Goal: Task Accomplishment & Management: Use online tool/utility

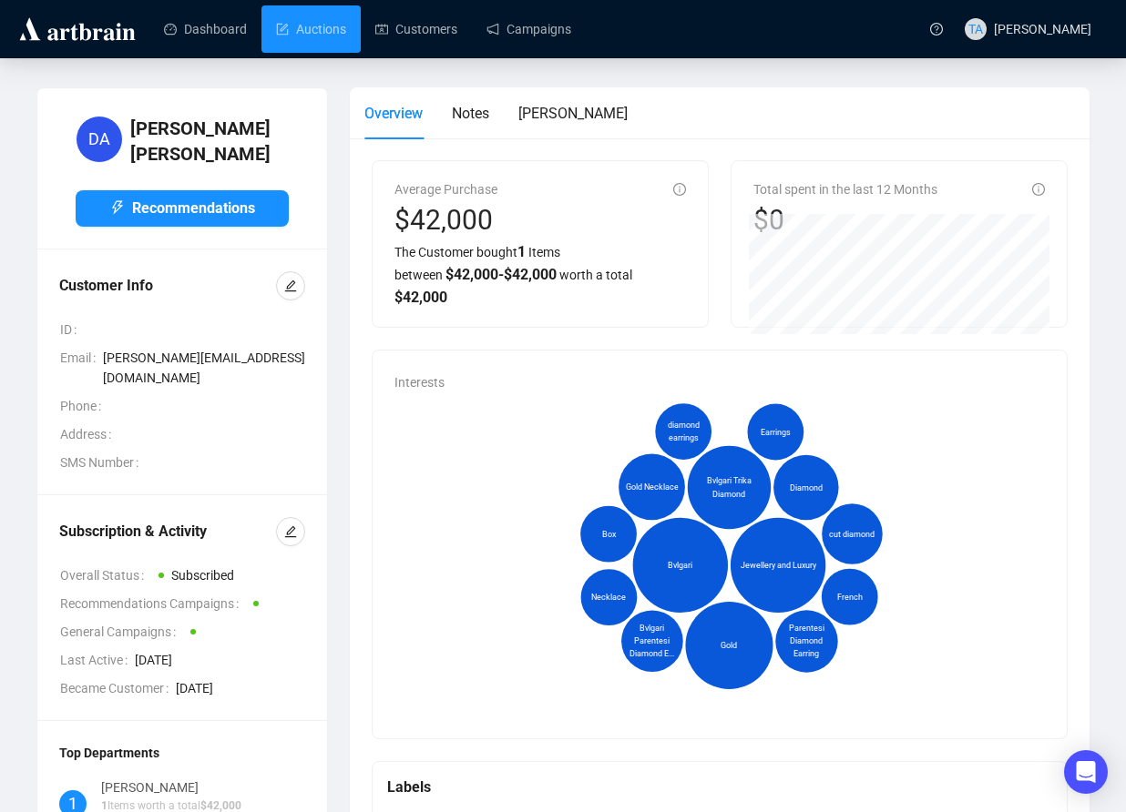
click at [303, 25] on link "Auctions" at bounding box center [311, 28] width 70 height 47
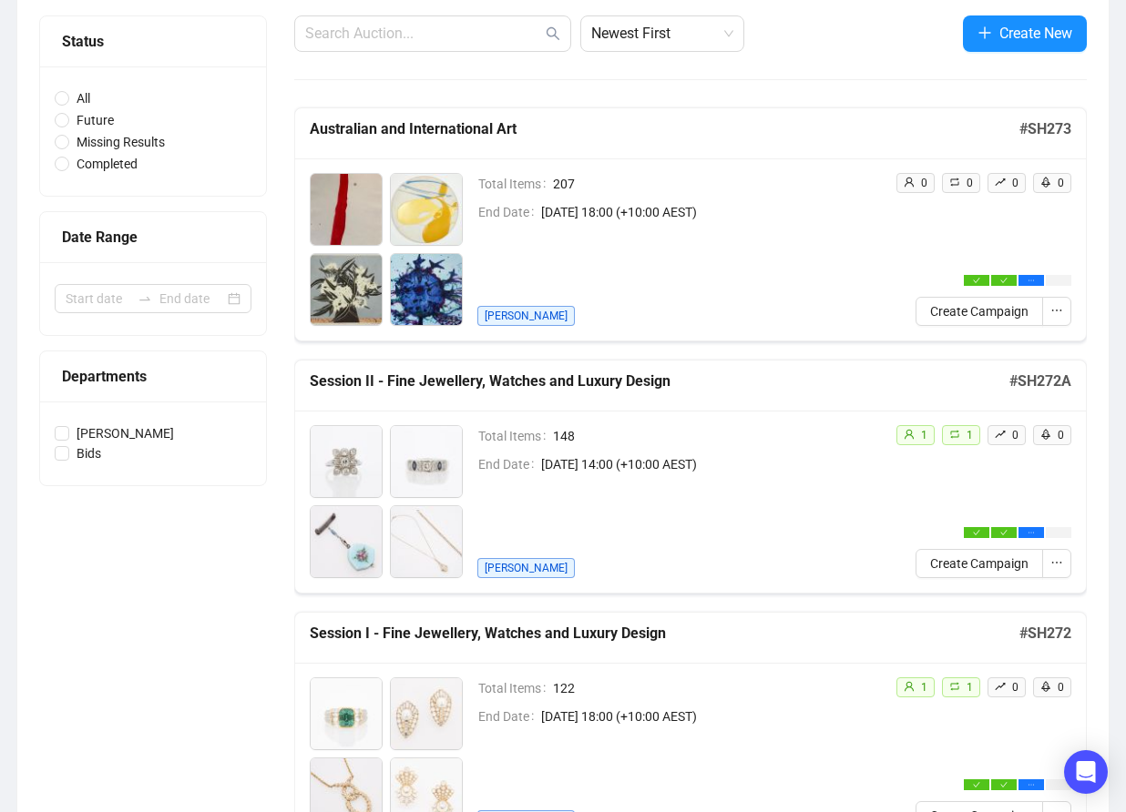
scroll to position [91, 0]
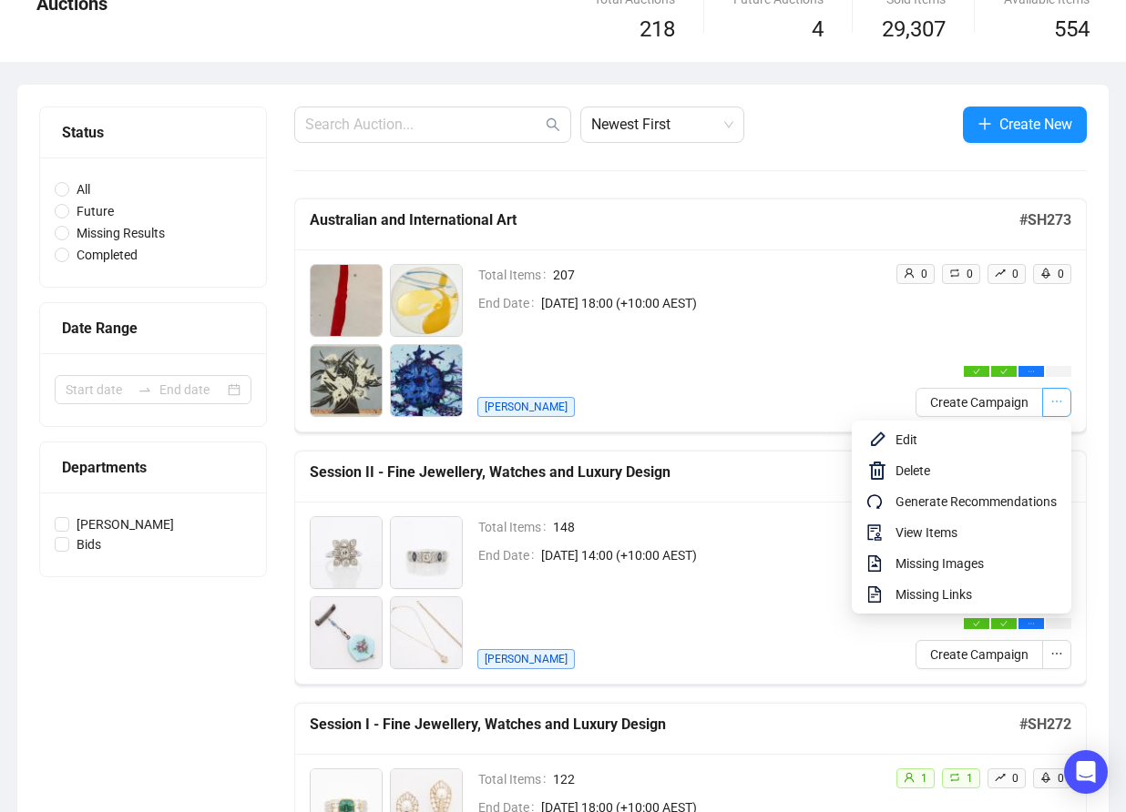
click at [1060, 401] on icon "ellipsis" at bounding box center [1056, 401] width 13 height 13
click at [900, 441] on span "Edit" at bounding box center [975, 440] width 161 height 20
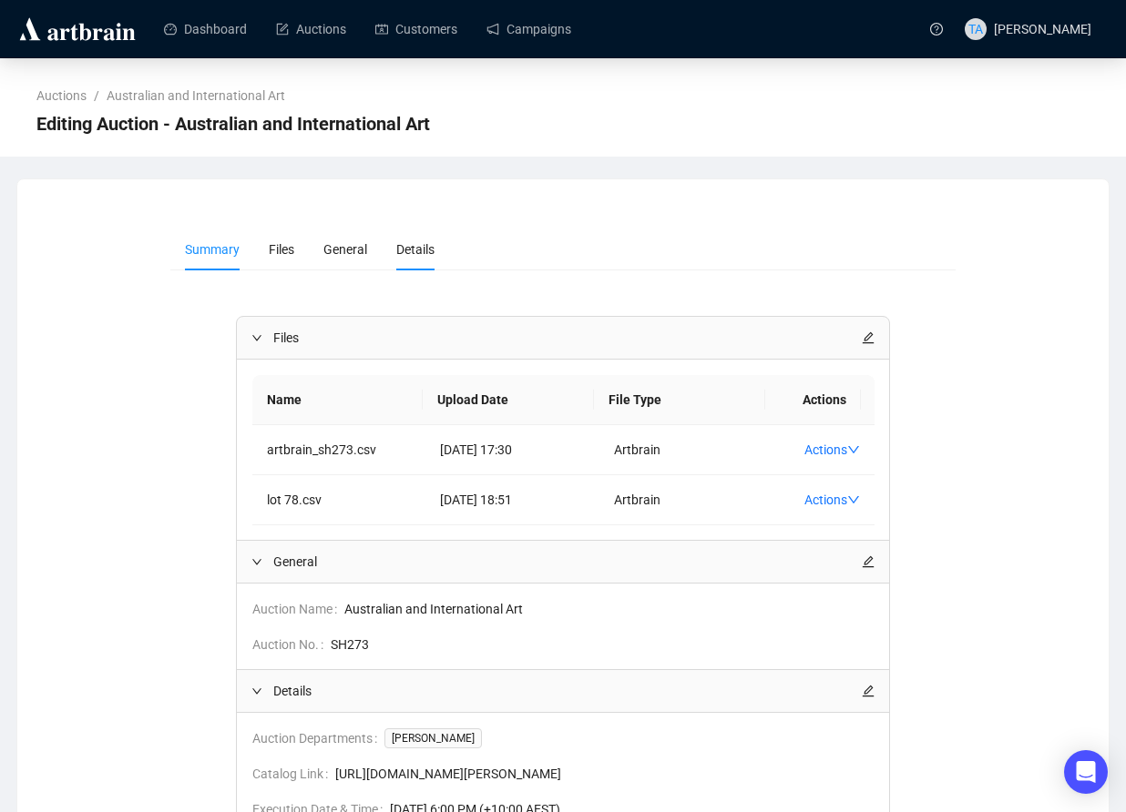
click at [403, 251] on span "Details" at bounding box center [415, 249] width 38 height 15
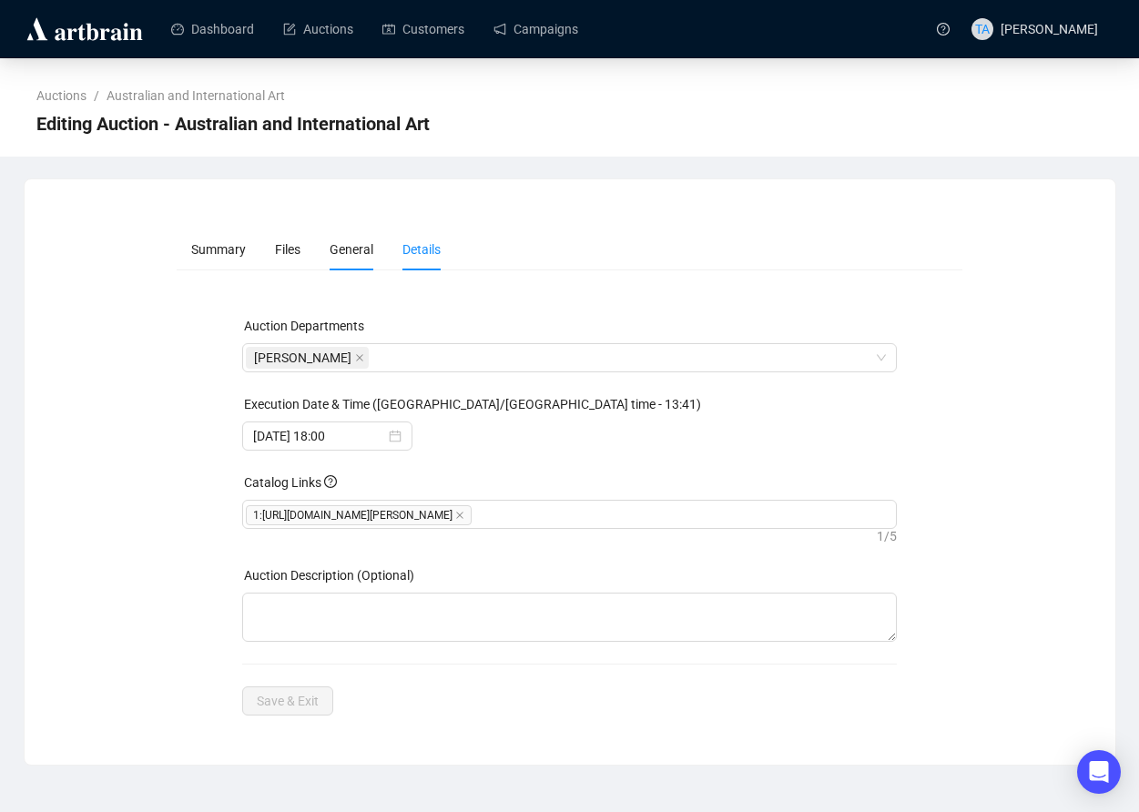
click at [353, 256] on span "General" at bounding box center [352, 249] width 44 height 15
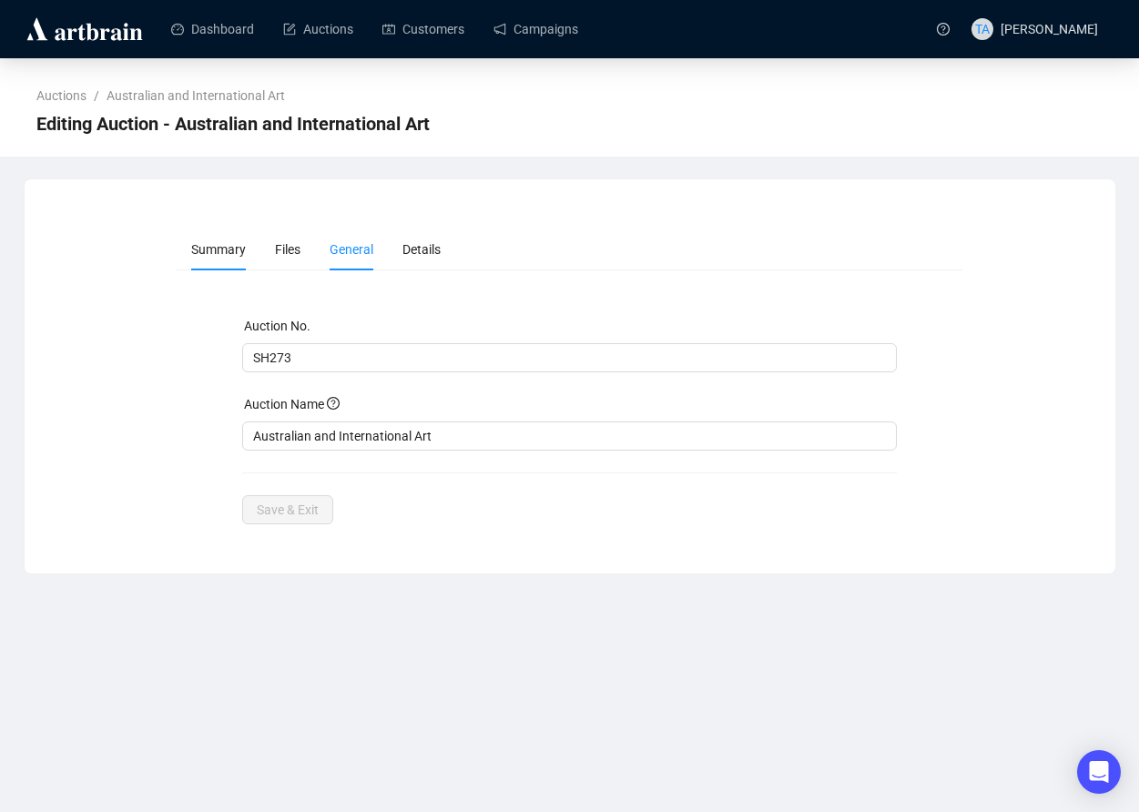
click at [229, 252] on span "Summary" at bounding box center [218, 249] width 55 height 15
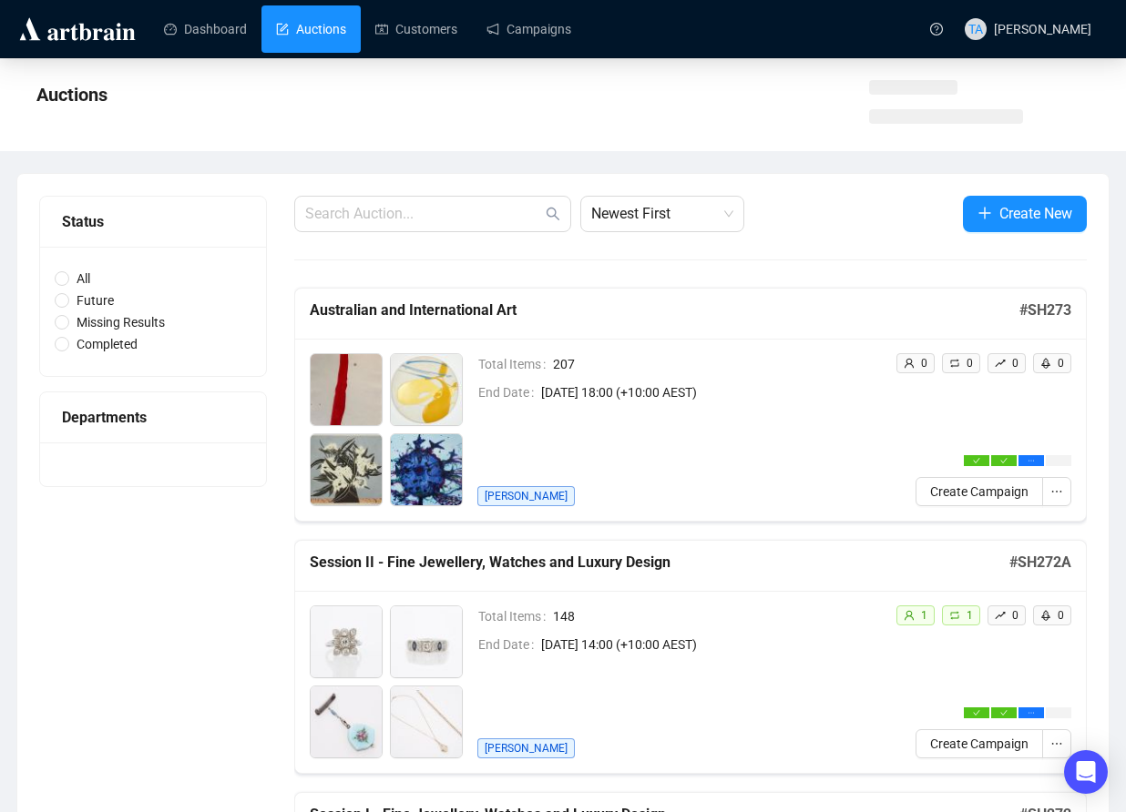
scroll to position [91, 0]
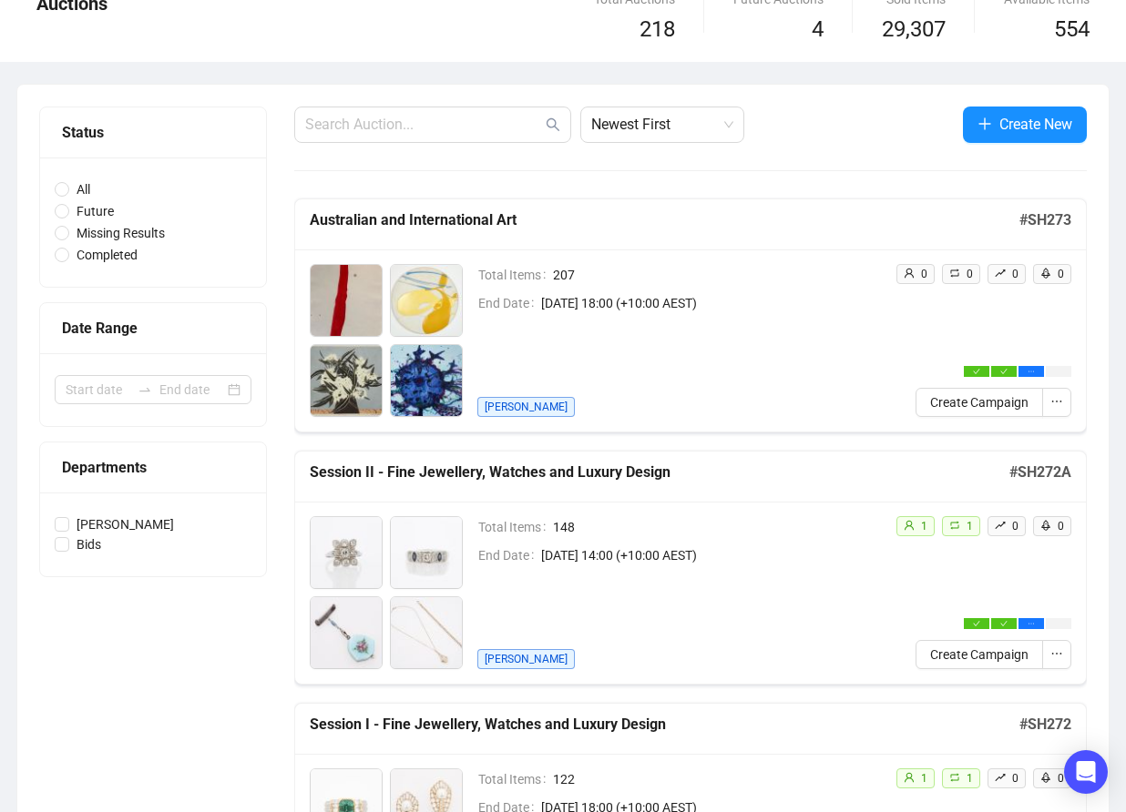
click at [418, 345] on img at bounding box center [426, 380] width 71 height 71
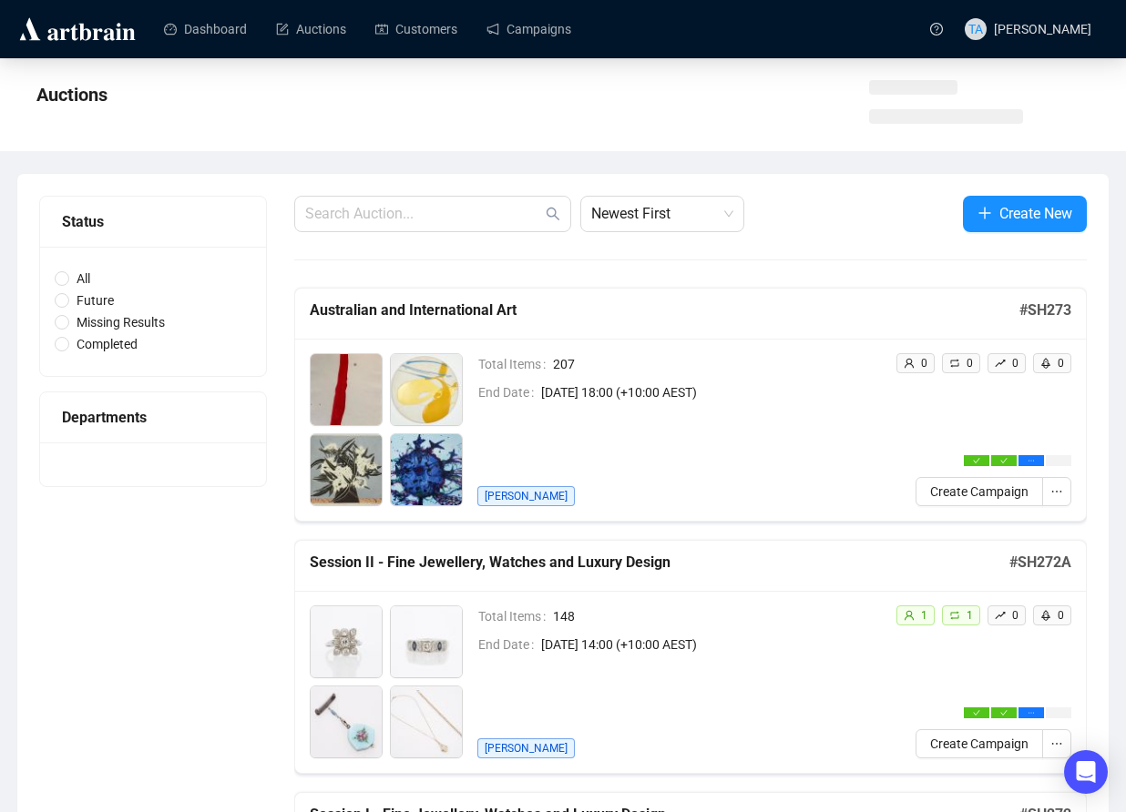
scroll to position [91, 0]
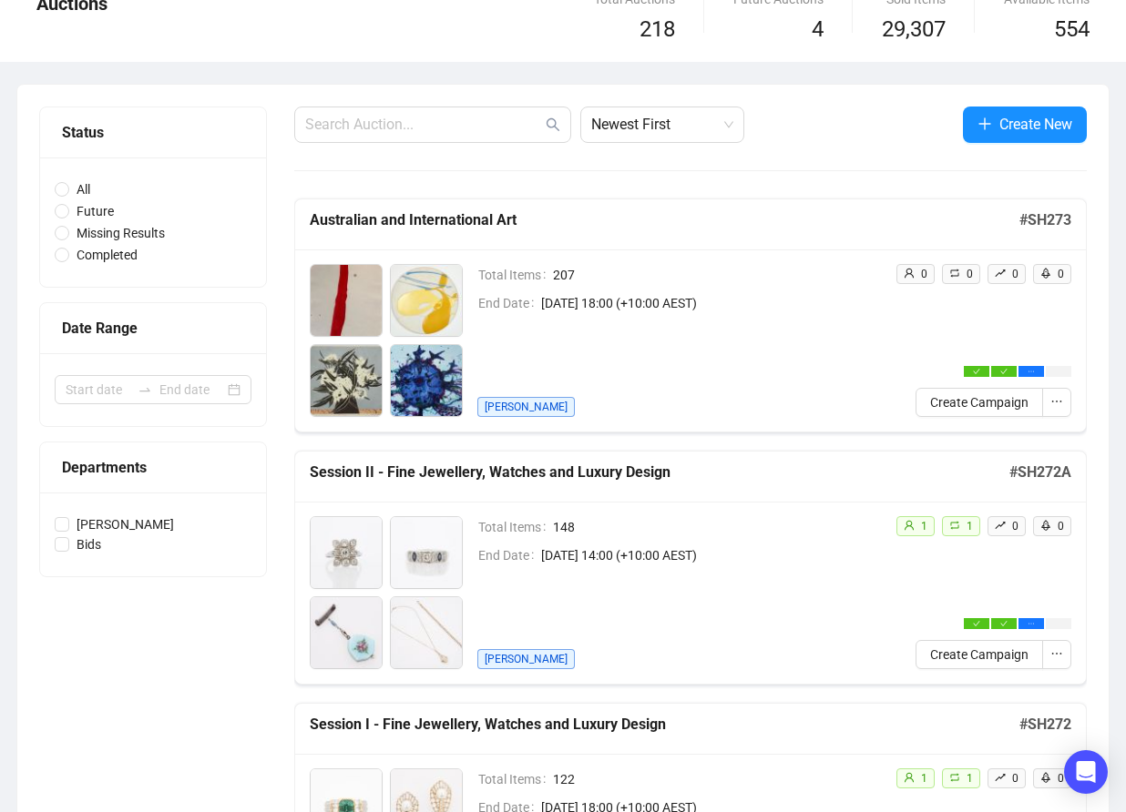
click at [504, 411] on span "[PERSON_NAME]" at bounding box center [525, 407] width 97 height 20
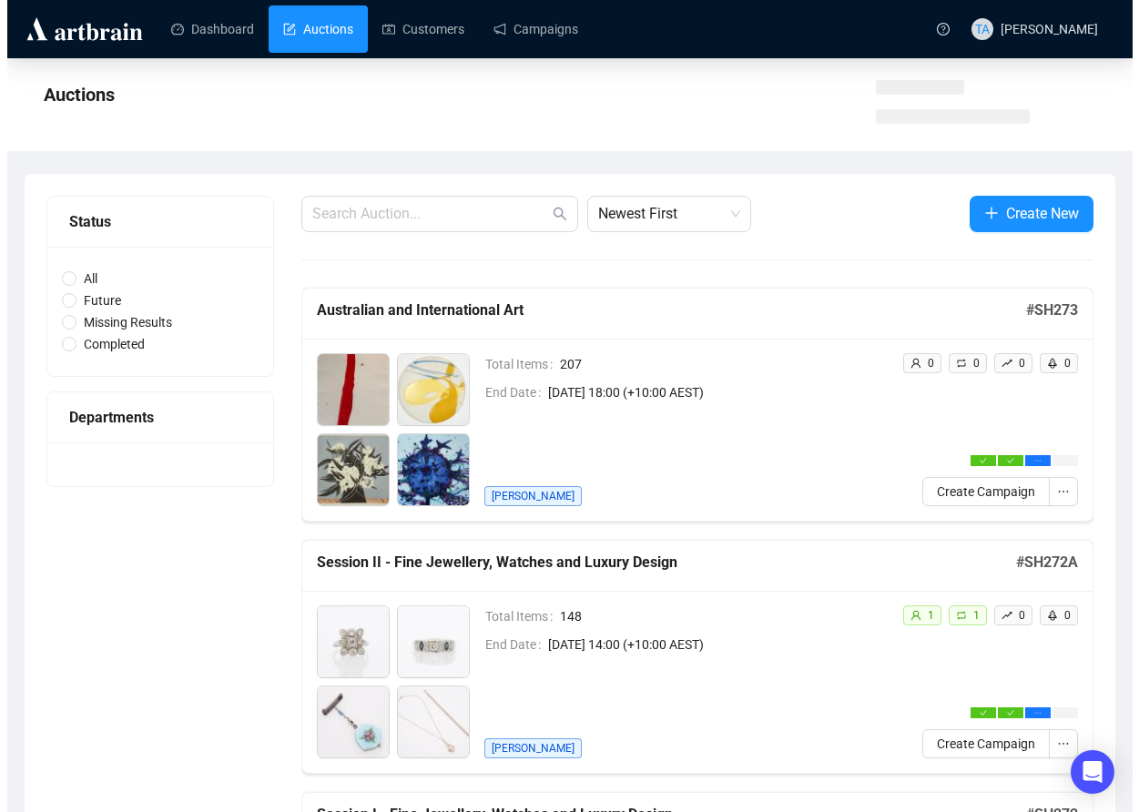
scroll to position [91, 0]
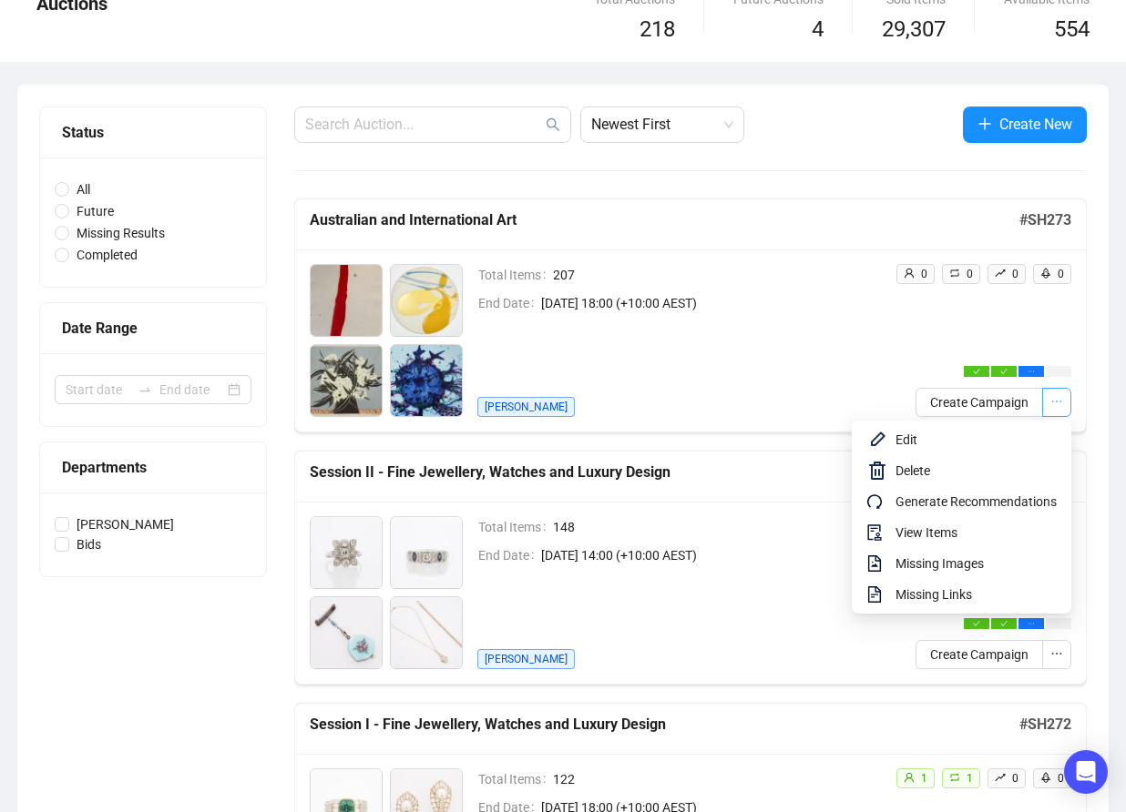
click at [1064, 401] on button "button" at bounding box center [1056, 402] width 29 height 29
click at [943, 532] on span "View Items" at bounding box center [975, 533] width 161 height 20
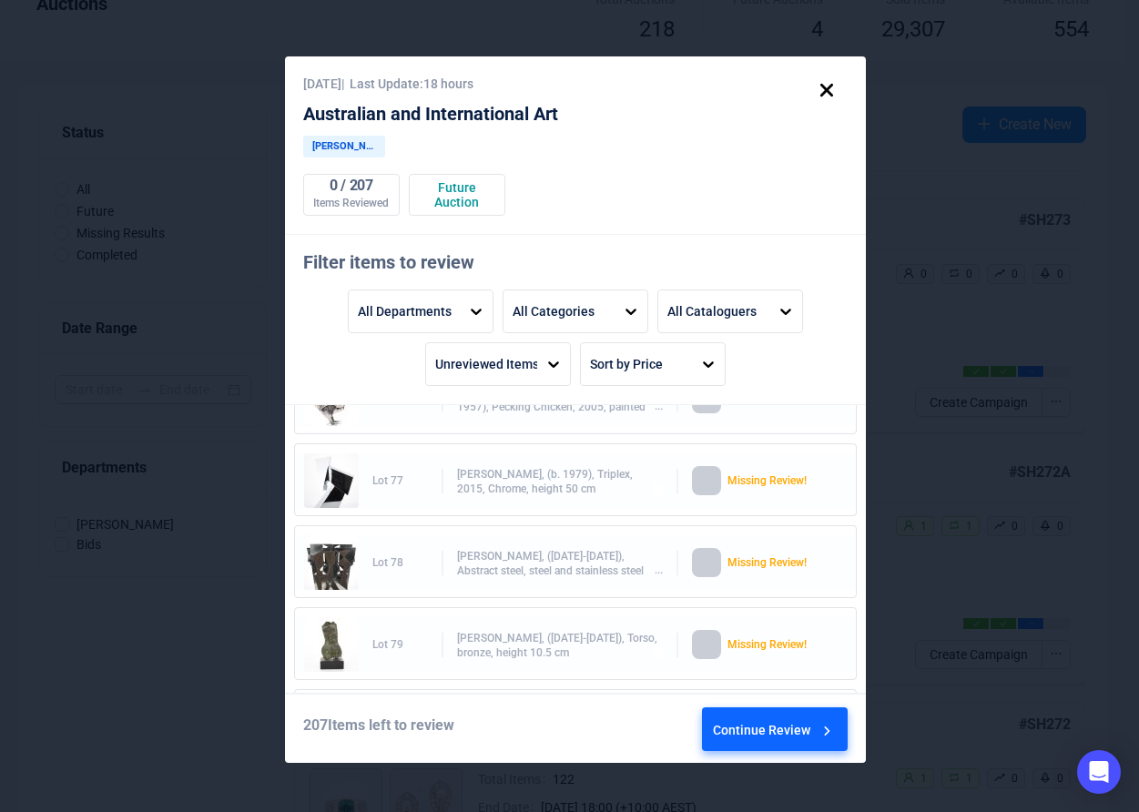
scroll to position [5717, 0]
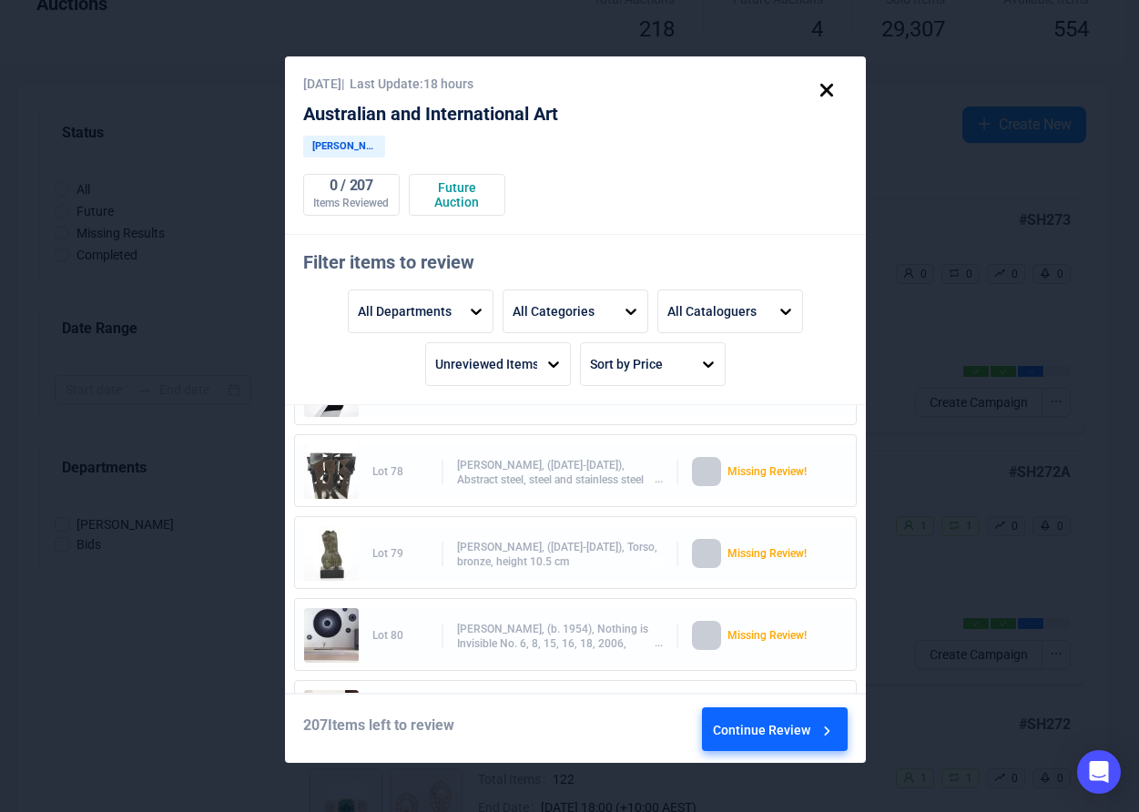
click at [558, 464] on div "[PERSON_NAME], ([DATE]-[DATE]), Abstract steel, steel and stainless steel const…" at bounding box center [560, 472] width 206 height 28
click at [652, 483] on div "[PERSON_NAME], ([DATE]-[DATE]), Abstract steel, steel and stainless steel const…" at bounding box center [560, 472] width 206 height 28
click at [576, 470] on div "[PERSON_NAME], ([DATE]-[DATE]), Abstract steel, steel and stainless steel const…" at bounding box center [560, 472] width 206 height 28
click at [788, 727] on div "Continue Review" at bounding box center [774, 733] width 123 height 49
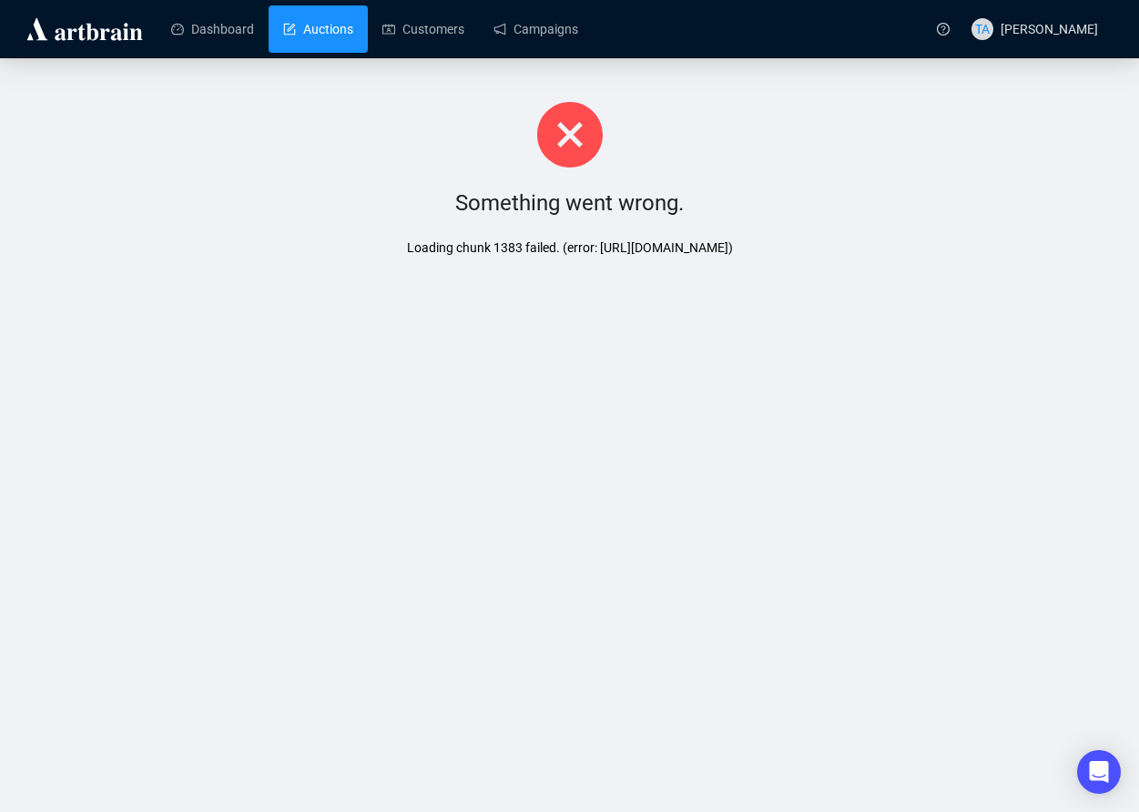
click at [285, 19] on link "Auctions" at bounding box center [318, 28] width 70 height 47
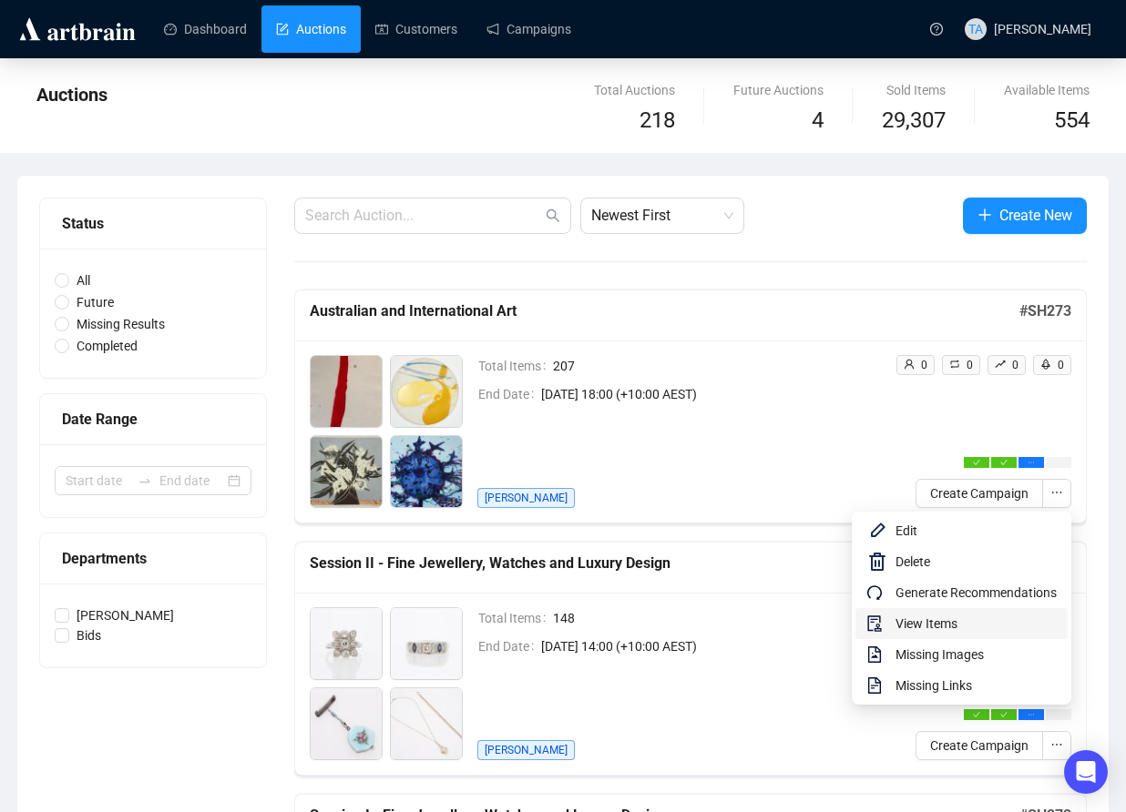
click at [937, 626] on span "View Items" at bounding box center [975, 624] width 161 height 20
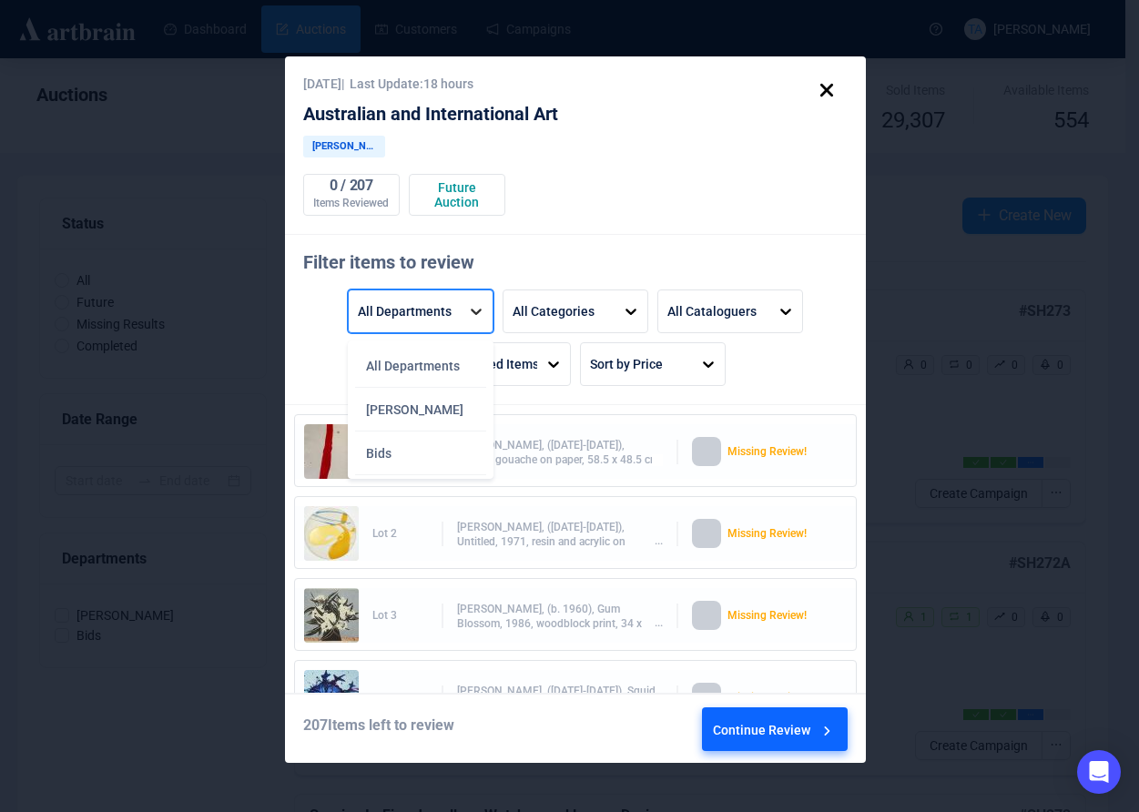
click at [476, 311] on icon at bounding box center [476, 311] width 18 height 18
click at [391, 408] on div "[PERSON_NAME]" at bounding box center [420, 410] width 131 height 44
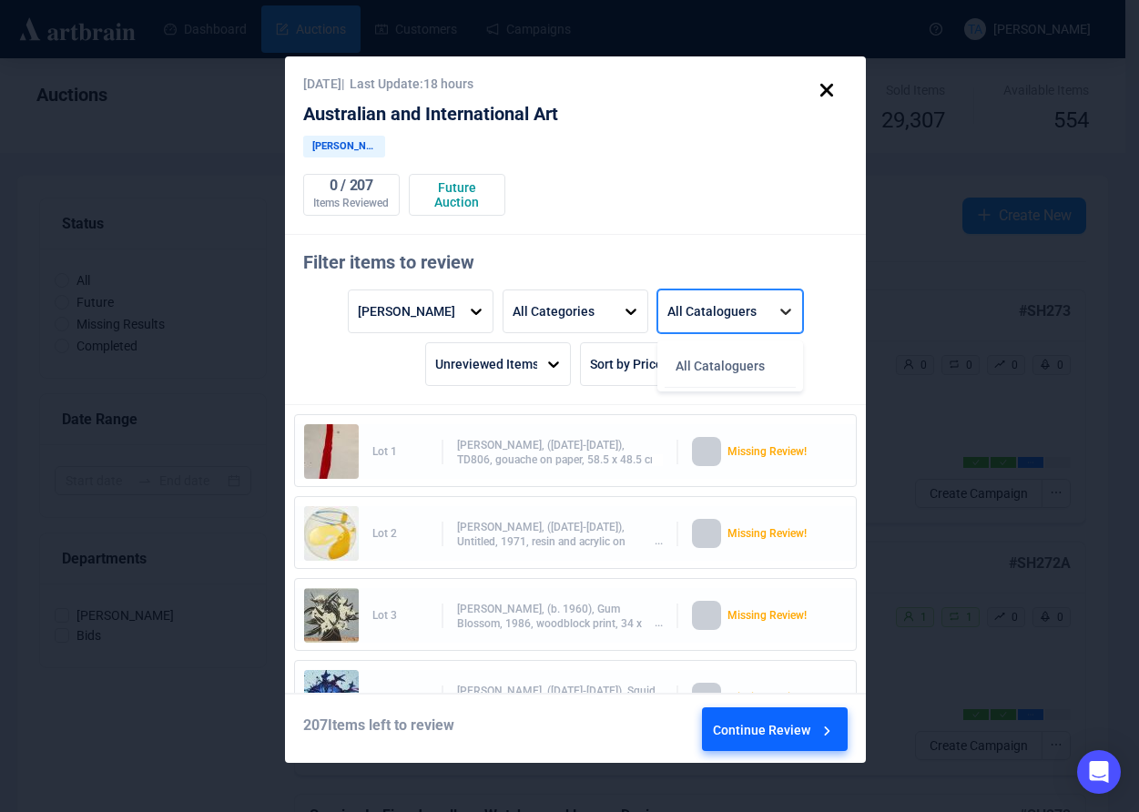
click at [785, 310] on icon at bounding box center [786, 311] width 18 height 18
click at [631, 311] on icon at bounding box center [631, 311] width 18 height 18
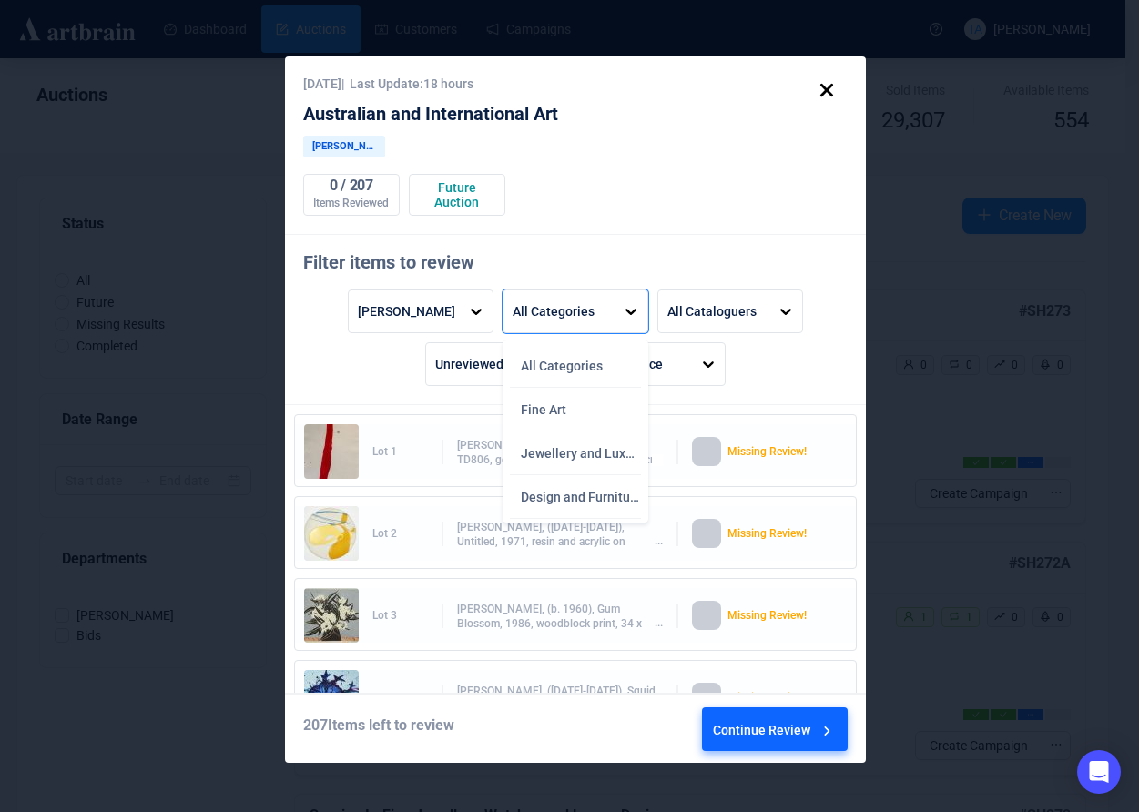
click at [694, 216] on div "0 / 207 Items Reviewed Future Auction" at bounding box center [575, 195] width 545 height 42
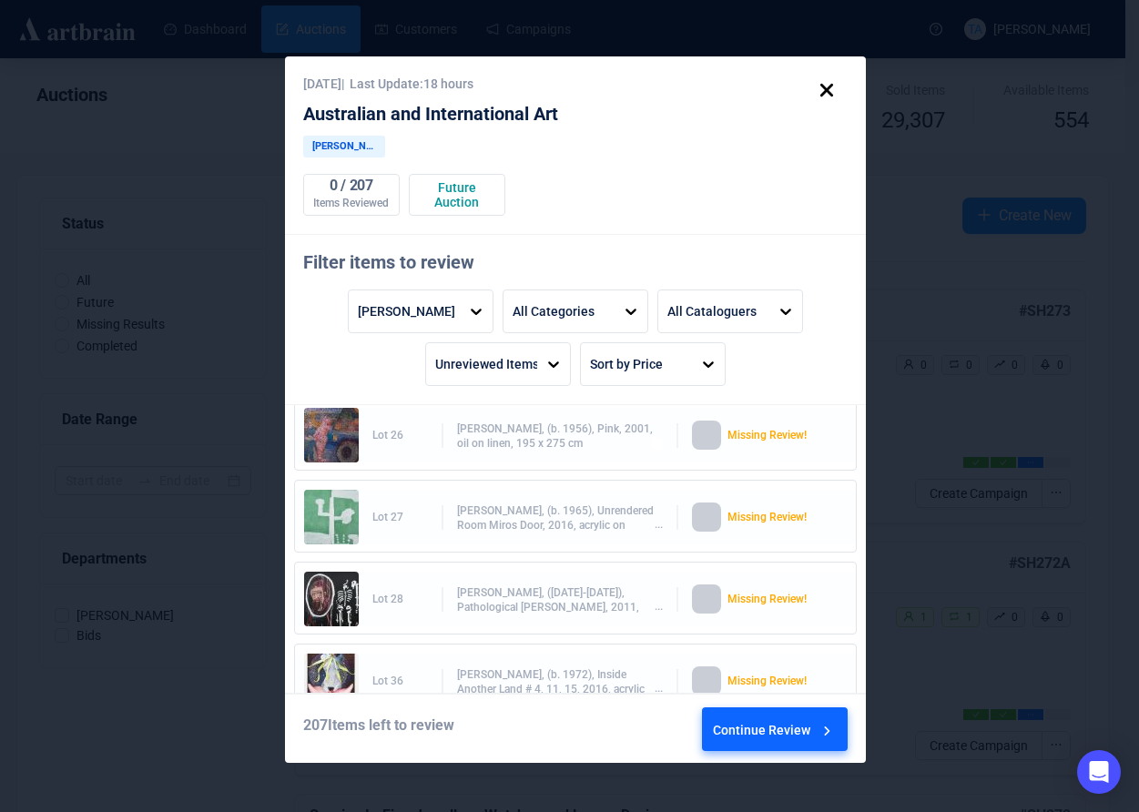
scroll to position [2068, 0]
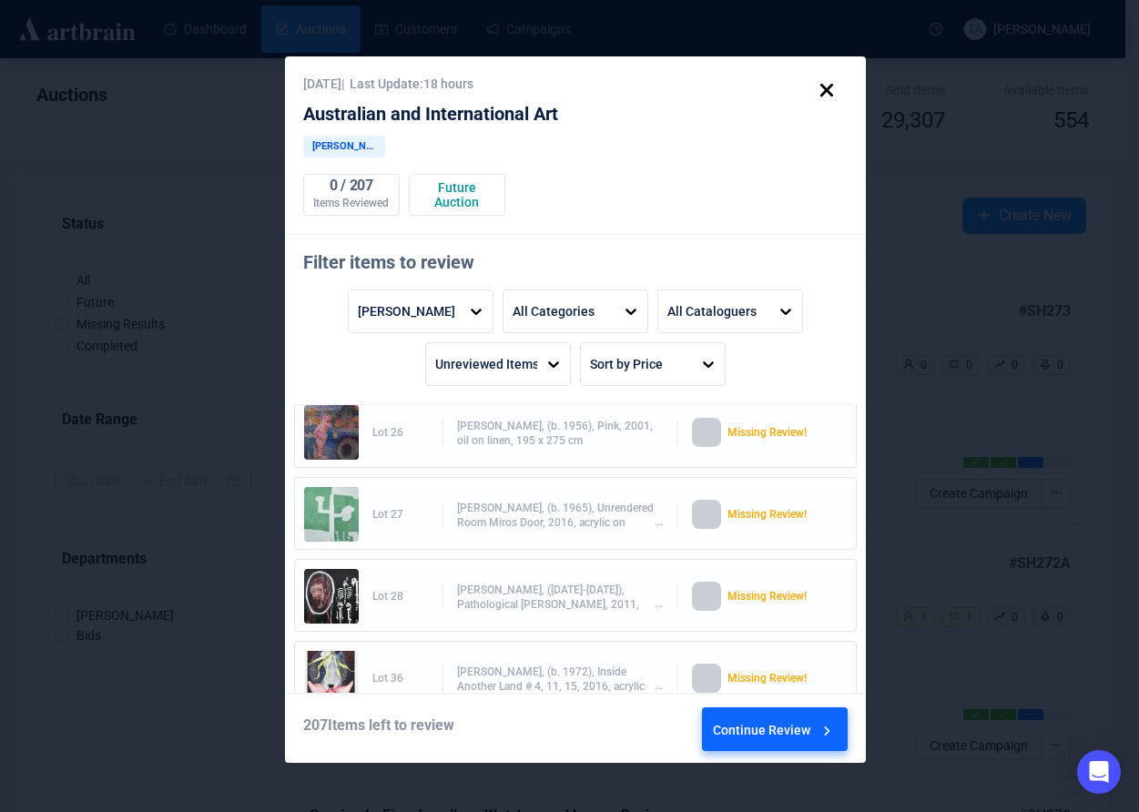
click at [612, 202] on div "0 / 207 Items Reviewed Future Auction" at bounding box center [575, 195] width 545 height 42
click at [354, 199] on div "Items Reviewed" at bounding box center [351, 204] width 95 height 15
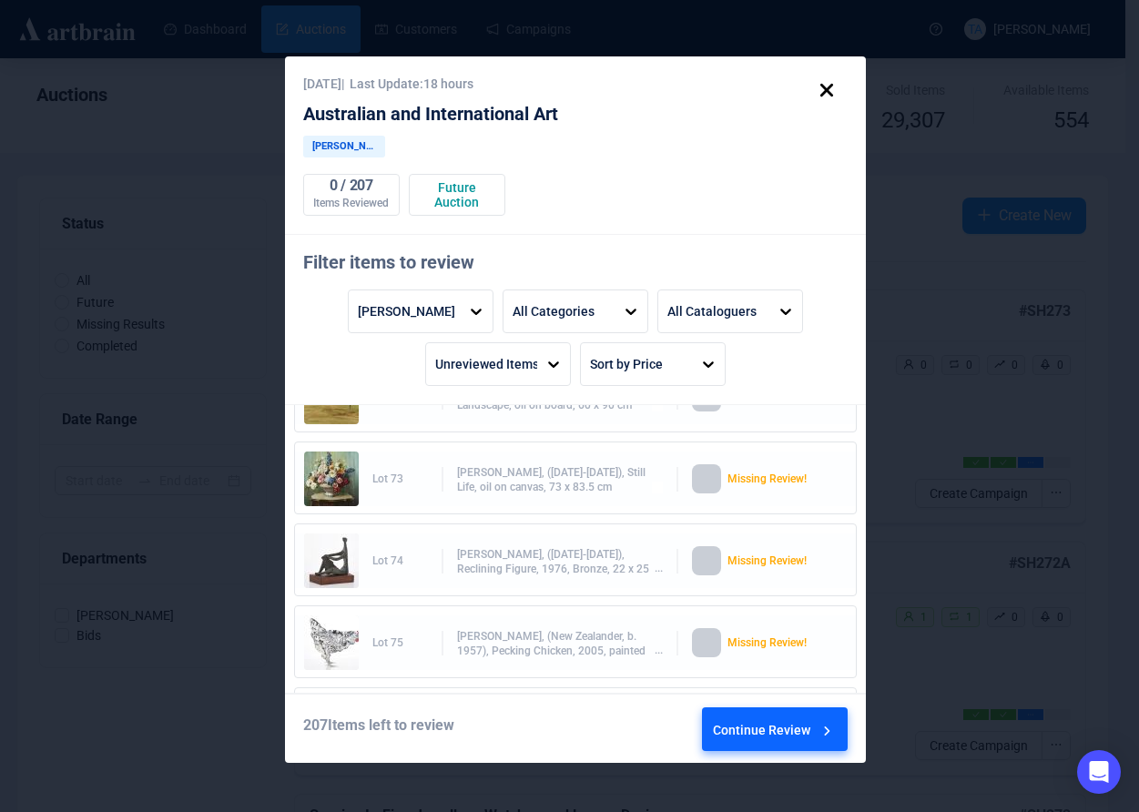
scroll to position [6083, 0]
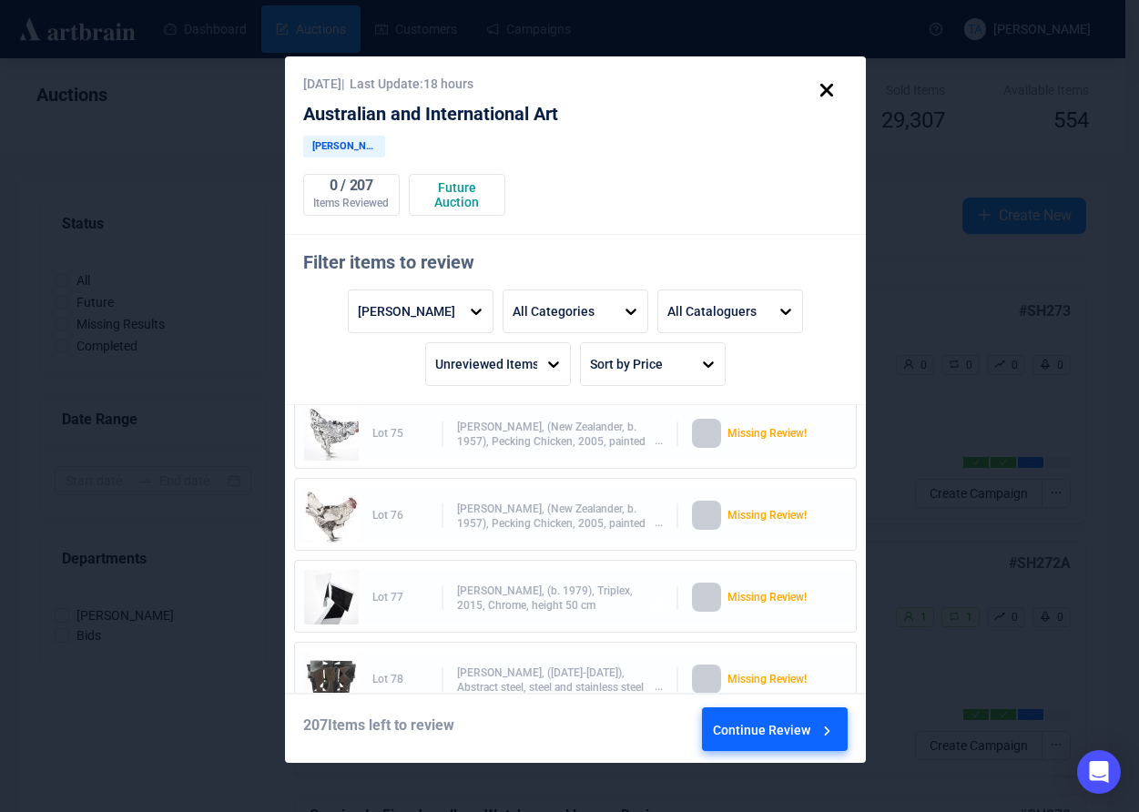
click at [607, 685] on div "[PERSON_NAME], ([DATE]-[DATE]), Abstract steel, steel and stainless steel const…" at bounding box center [560, 680] width 206 height 28
click at [525, 681] on div "[PERSON_NAME], ([DATE]-[DATE]), Abstract steel, steel and stainless steel const…" at bounding box center [560, 680] width 206 height 28
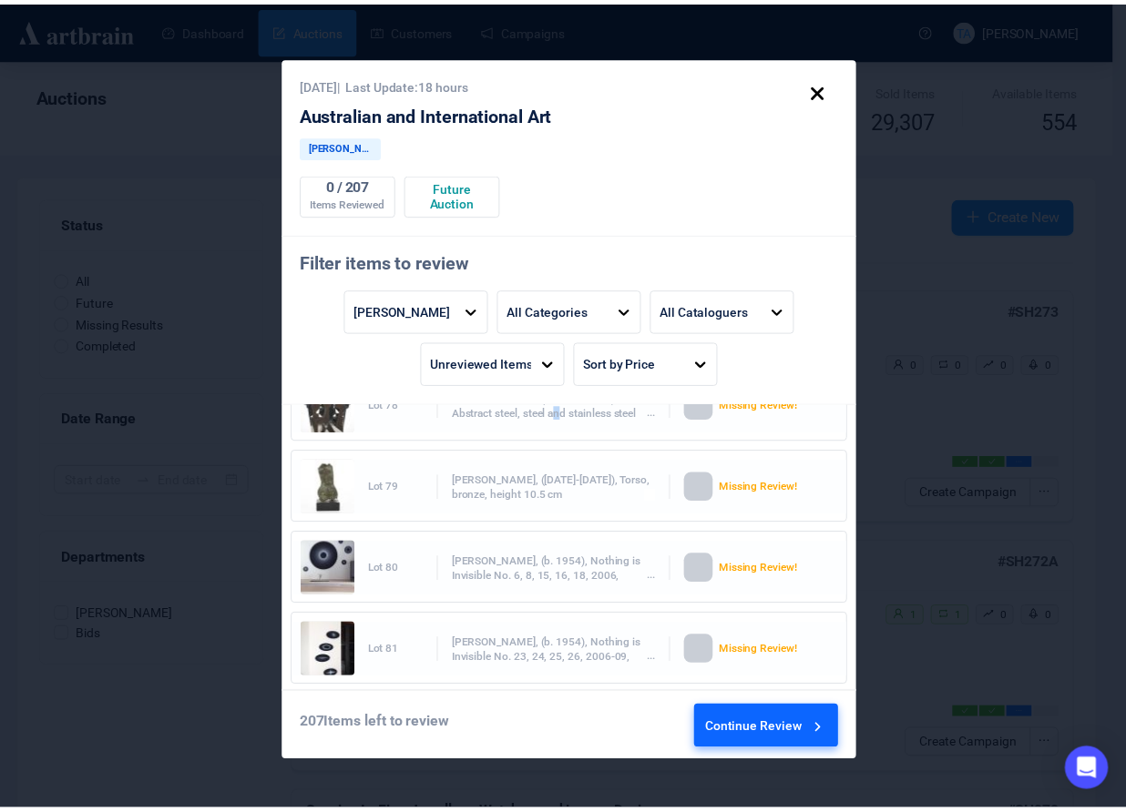
scroll to position [6265, 0]
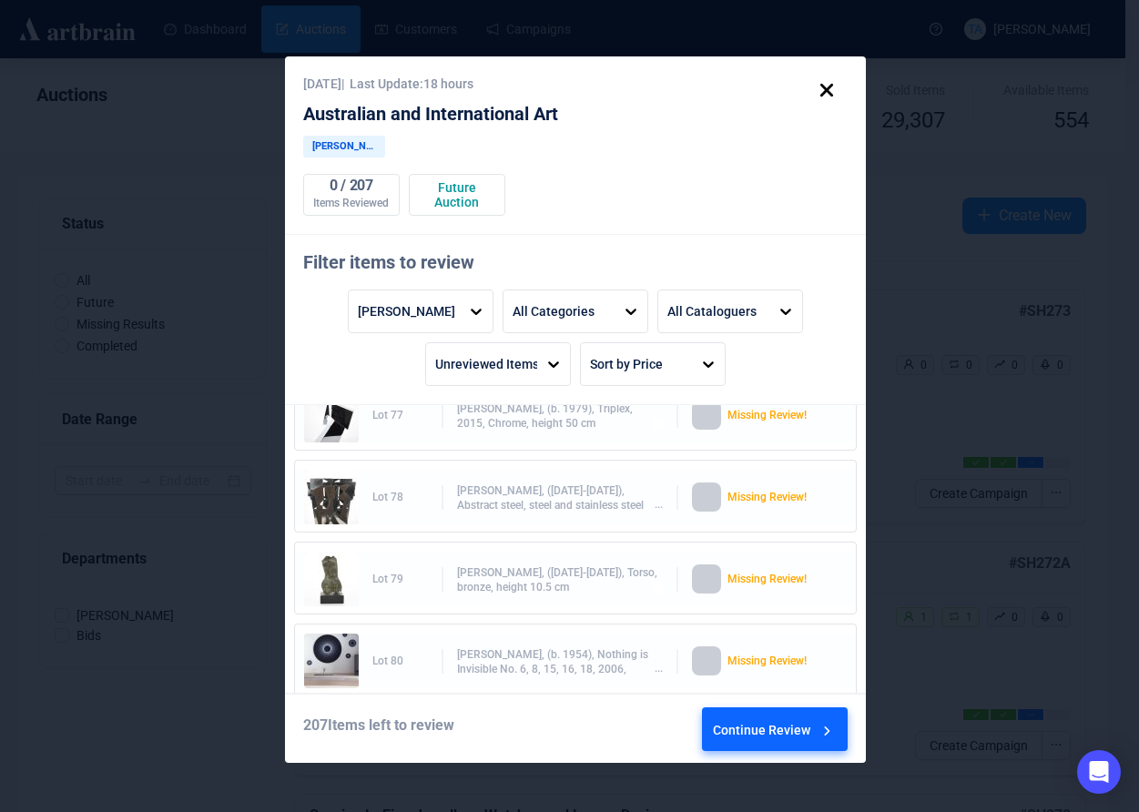
click at [631, 506] on div "[PERSON_NAME], ([DATE]-[DATE]), Abstract steel, steel and stainless steel const…" at bounding box center [560, 498] width 206 height 28
drag, startPoint x: 767, startPoint y: 503, endPoint x: 725, endPoint y: 505, distance: 41.9
click at [768, 503] on div "Missing Review!" at bounding box center [778, 497] width 101 height 29
click at [697, 503] on div at bounding box center [706, 497] width 29 height 29
click at [597, 495] on div "[PERSON_NAME], ([DATE]-[DATE]), Abstract steel, steel and stainless steel const…" at bounding box center [560, 498] width 206 height 28
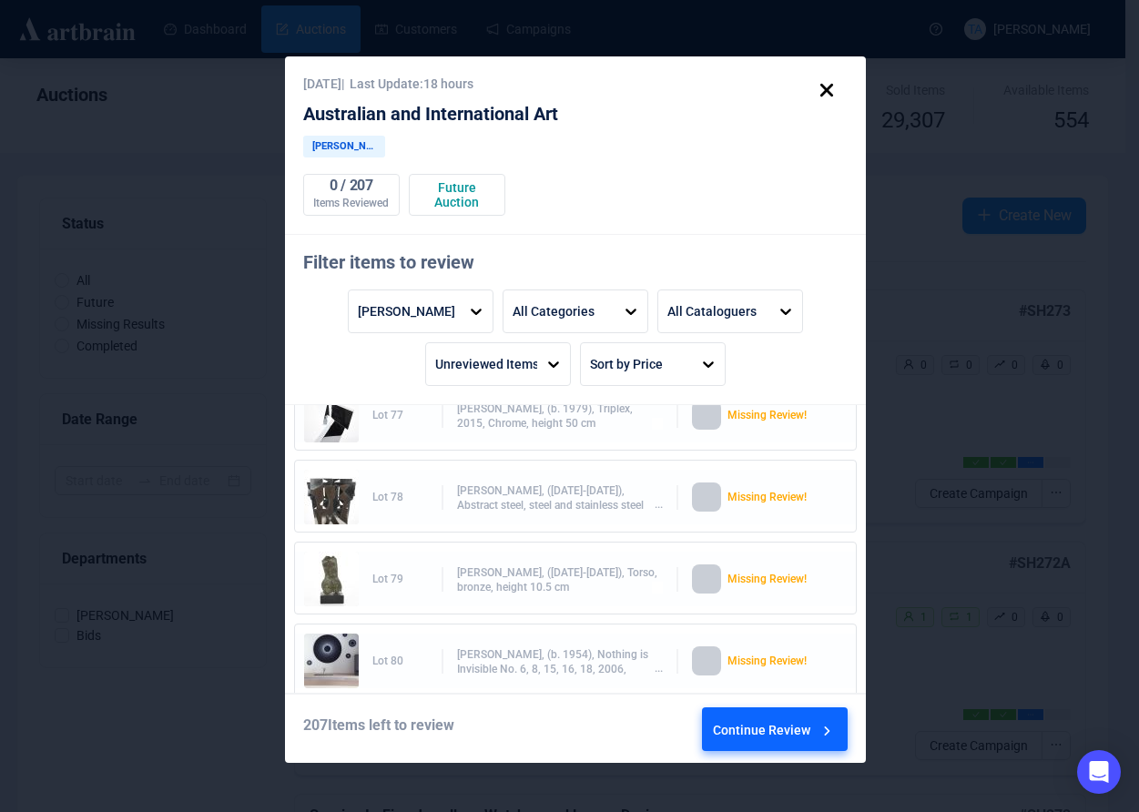
click at [738, 489] on div "Missing Review!" at bounding box center [778, 497] width 101 height 29
click at [704, 497] on div at bounding box center [706, 497] width 29 height 29
click at [615, 503] on div "[PERSON_NAME], ([DATE]-[DATE]), Abstract steel, steel and stainless steel const…" at bounding box center [560, 498] width 206 height 28
click at [458, 509] on div "[PERSON_NAME], ([DATE]-[DATE]), Abstract steel, steel and stainless steel const…" at bounding box center [560, 498] width 206 height 28
click at [326, 494] on img at bounding box center [331, 497] width 55 height 55
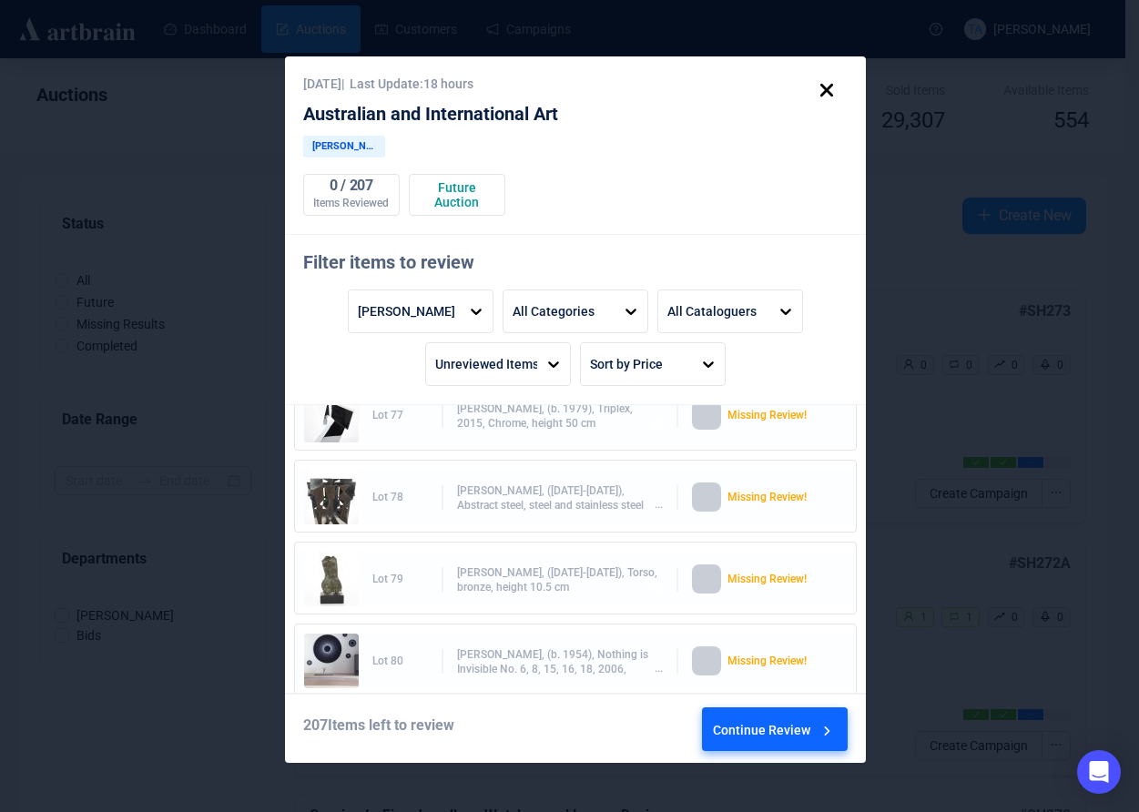
click at [326, 494] on img at bounding box center [331, 497] width 55 height 55
click at [810, 734] on div "Continue Review" at bounding box center [774, 733] width 123 height 49
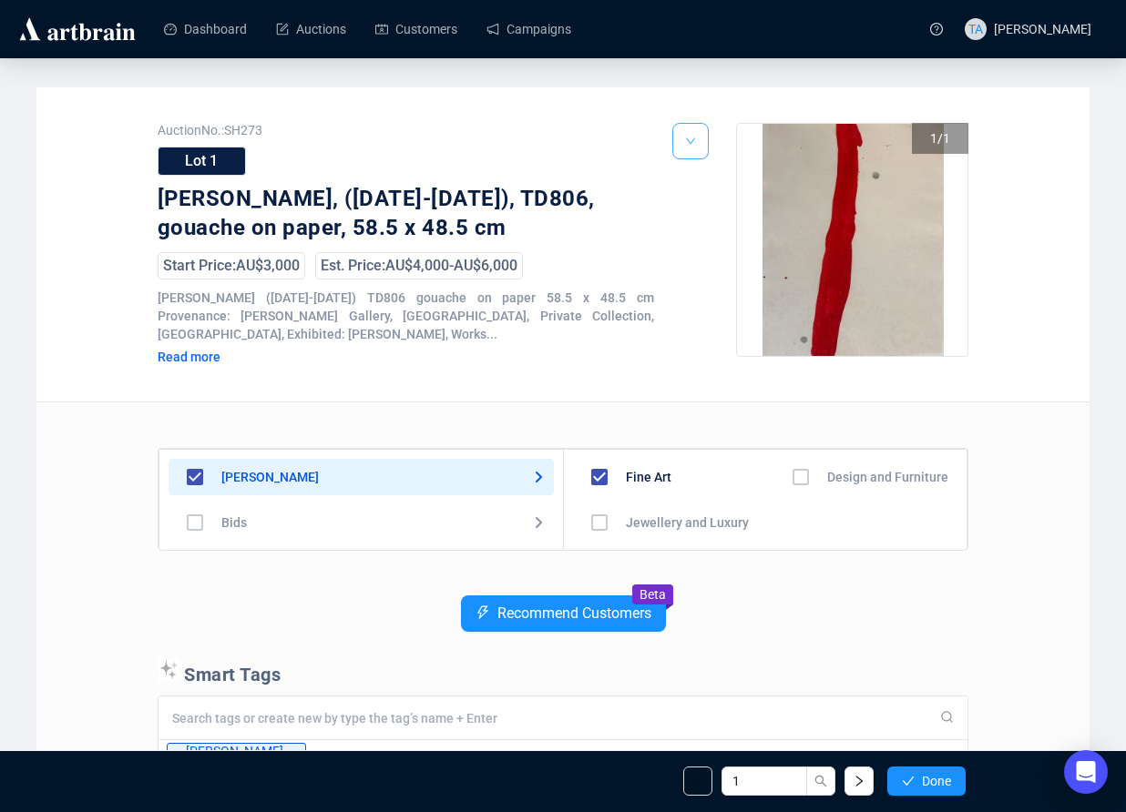
click at [689, 145] on icon "down" at bounding box center [690, 141] width 11 height 11
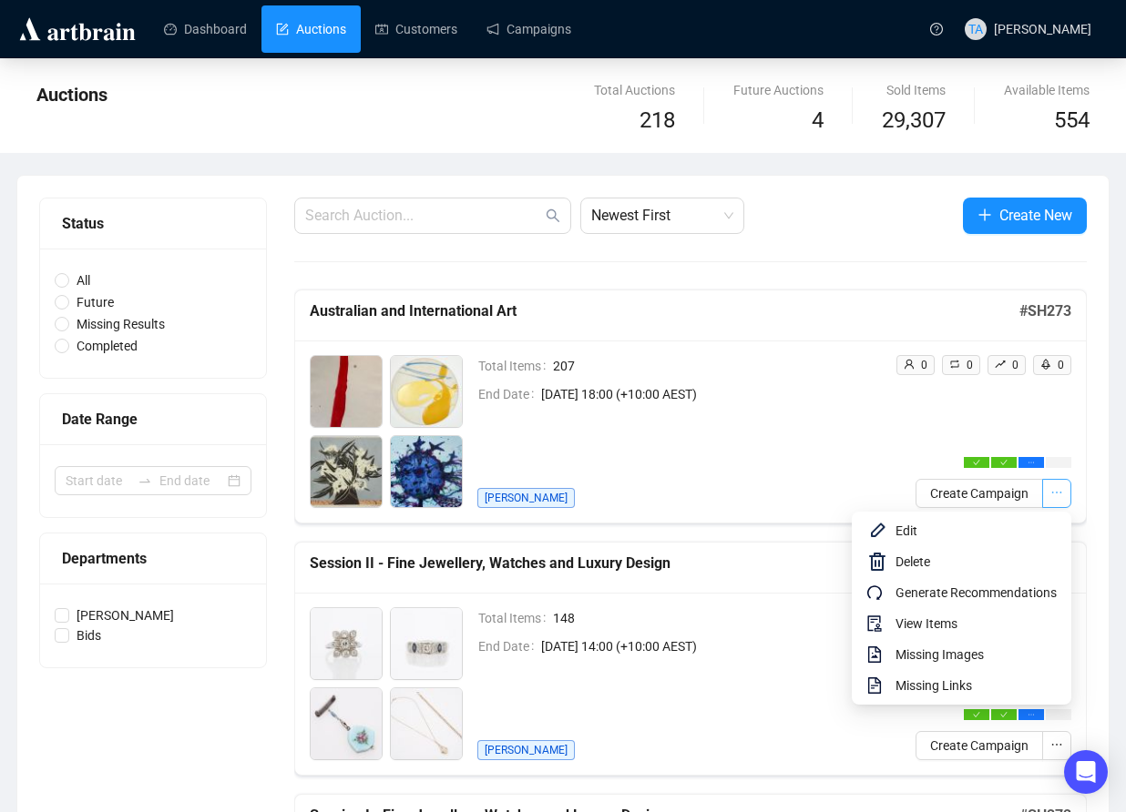
click at [1055, 491] on icon "ellipsis" at bounding box center [1056, 492] width 13 height 13
click at [929, 623] on span "View Items" at bounding box center [975, 624] width 161 height 20
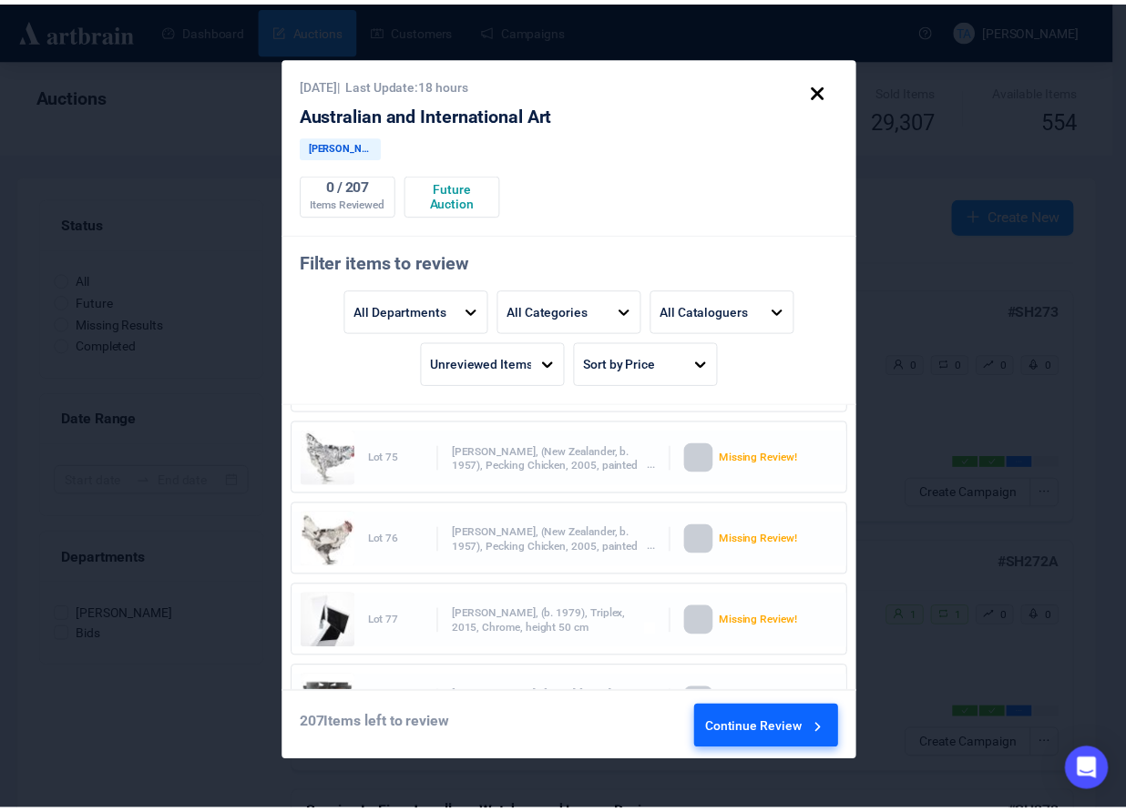
scroll to position [6149, 0]
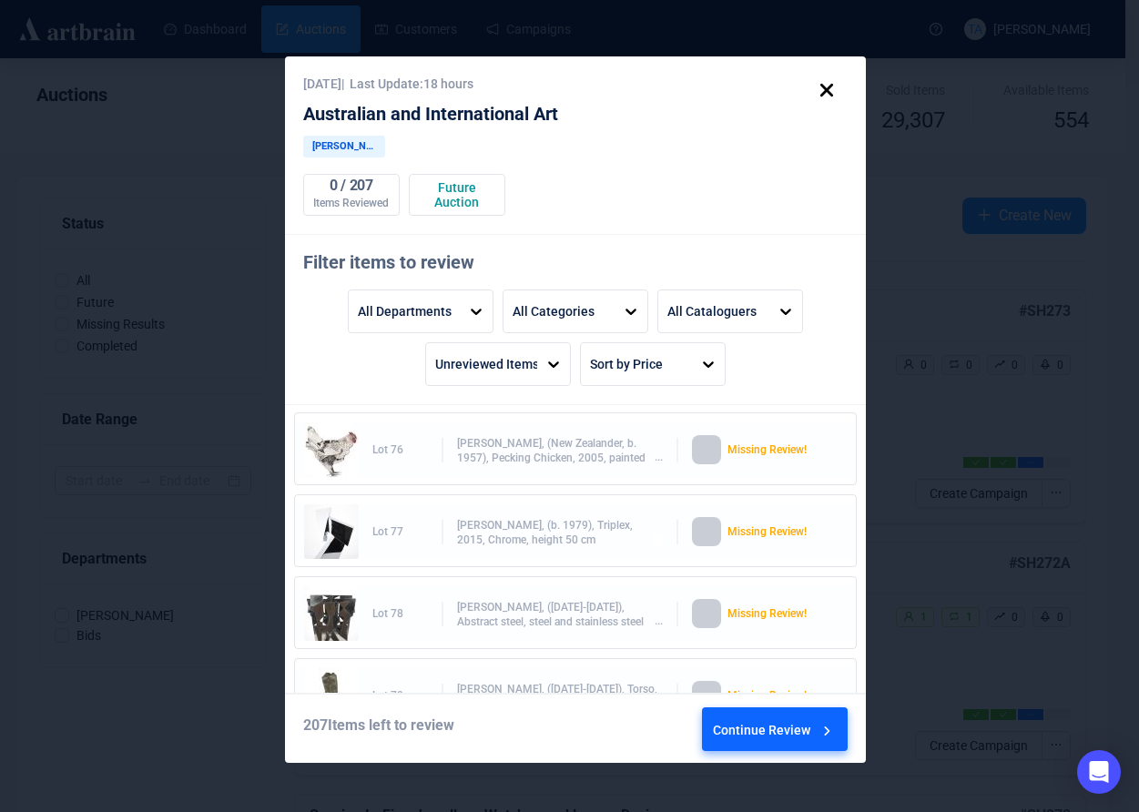
click at [374, 619] on div "Lot 78" at bounding box center [400, 614] width 56 height 28
click at [331, 620] on img at bounding box center [331, 613] width 55 height 55
click at [593, 617] on div "[PERSON_NAME], ([DATE]-[DATE]), Abstract steel, steel and stainless steel const…" at bounding box center [560, 614] width 206 height 28
click at [772, 624] on div "Missing Review!" at bounding box center [778, 613] width 101 height 29
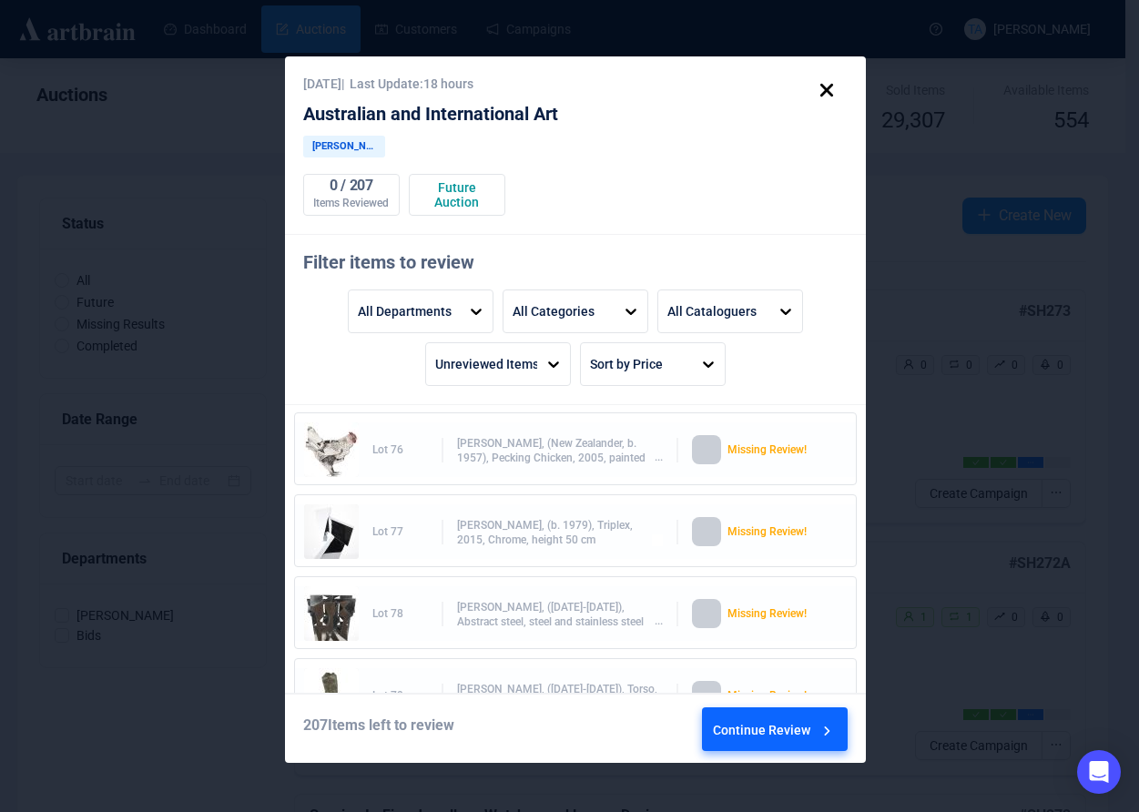
click at [778, 612] on div "Missing Review!" at bounding box center [778, 613] width 101 height 29
click at [606, 615] on div "[PERSON_NAME], ([DATE]-[DATE]), Abstract steel, steel and stainless steel const…" at bounding box center [560, 614] width 206 height 28
click at [457, 622] on div "[PERSON_NAME], ([DATE]-[DATE]), Abstract steel, steel and stainless steel const…" at bounding box center [560, 614] width 206 height 28
click at [799, 728] on div "Continue Review" at bounding box center [774, 733] width 123 height 49
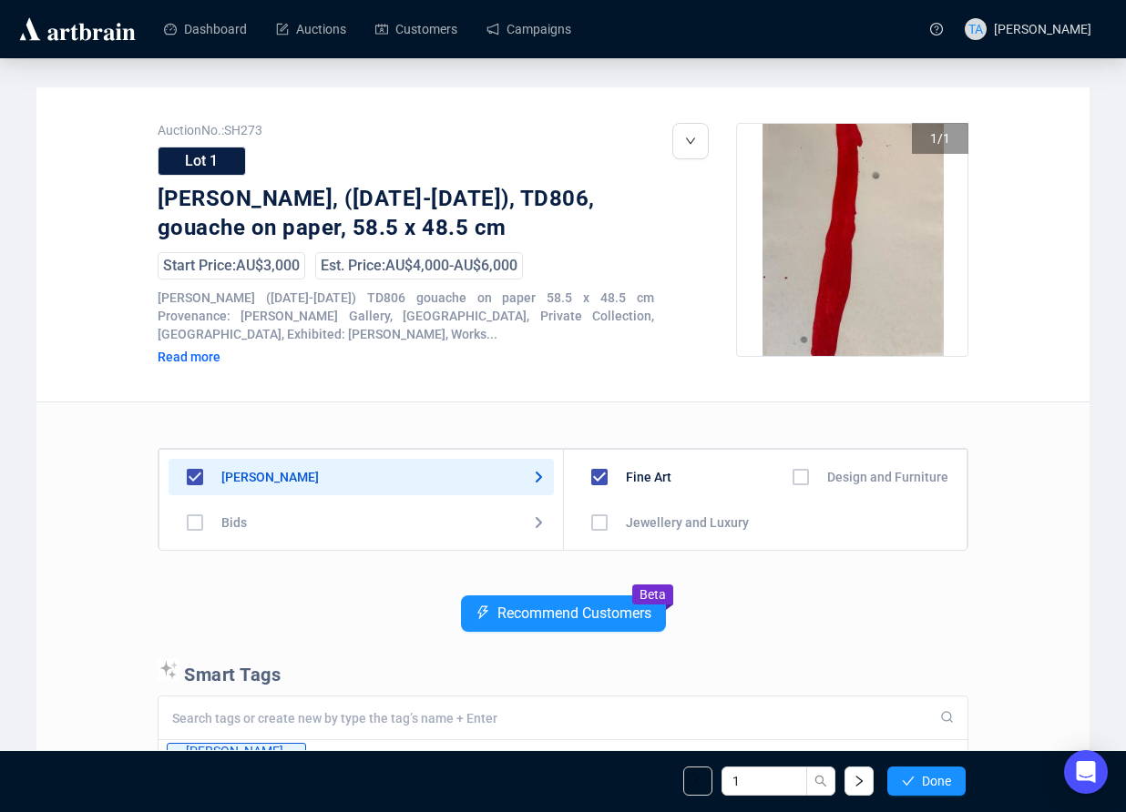
click at [178, 349] on div "Read more" at bounding box center [262, 357] width 209 height 16
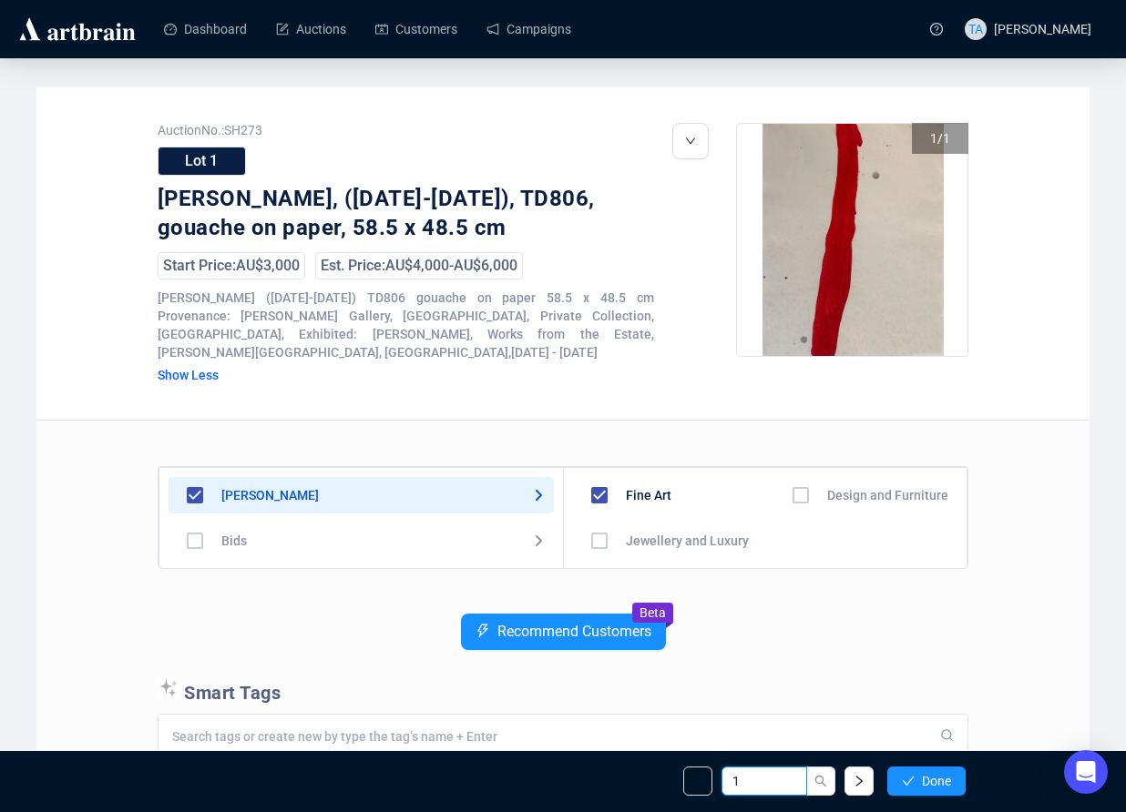
click at [755, 780] on input "1" at bounding box center [764, 781] width 86 height 29
drag, startPoint x: 754, startPoint y: 779, endPoint x: 726, endPoint y: 769, distance: 30.0
click at [726, 769] on input "1" at bounding box center [764, 781] width 86 height 29
type input "78"
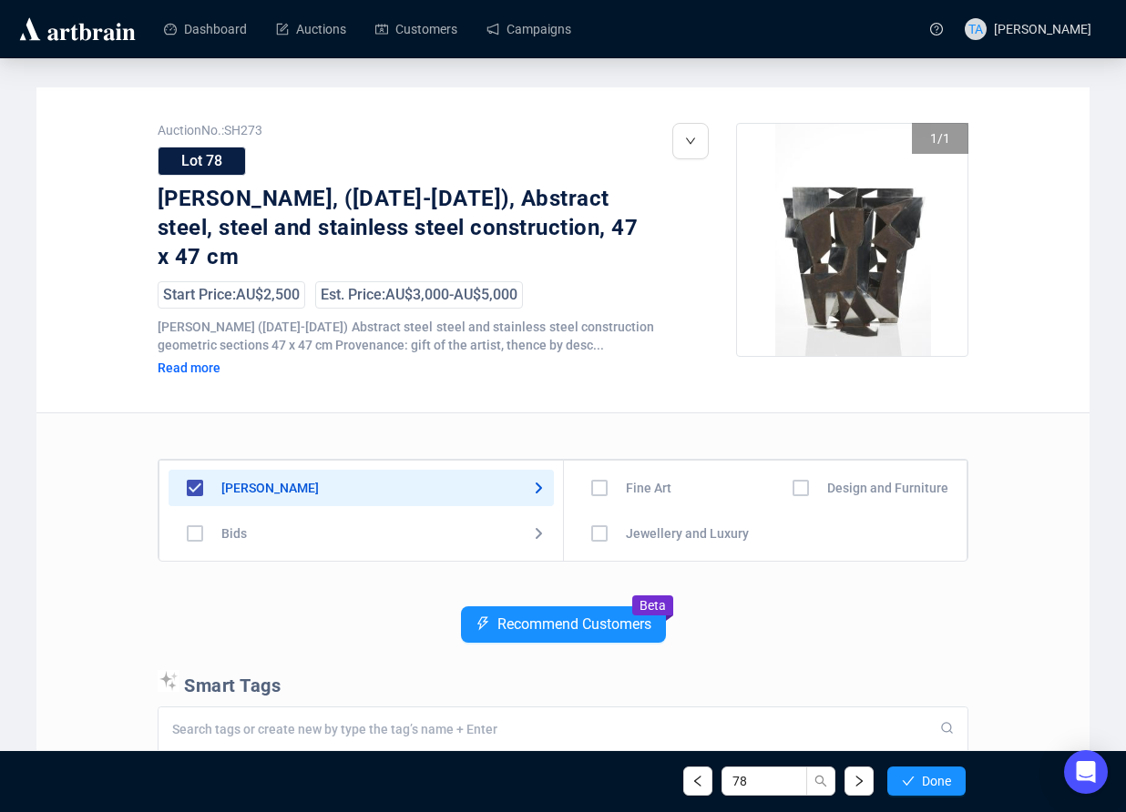
click at [597, 489] on input "checkbox" at bounding box center [599, 488] width 53 height 53
checkbox input "true"
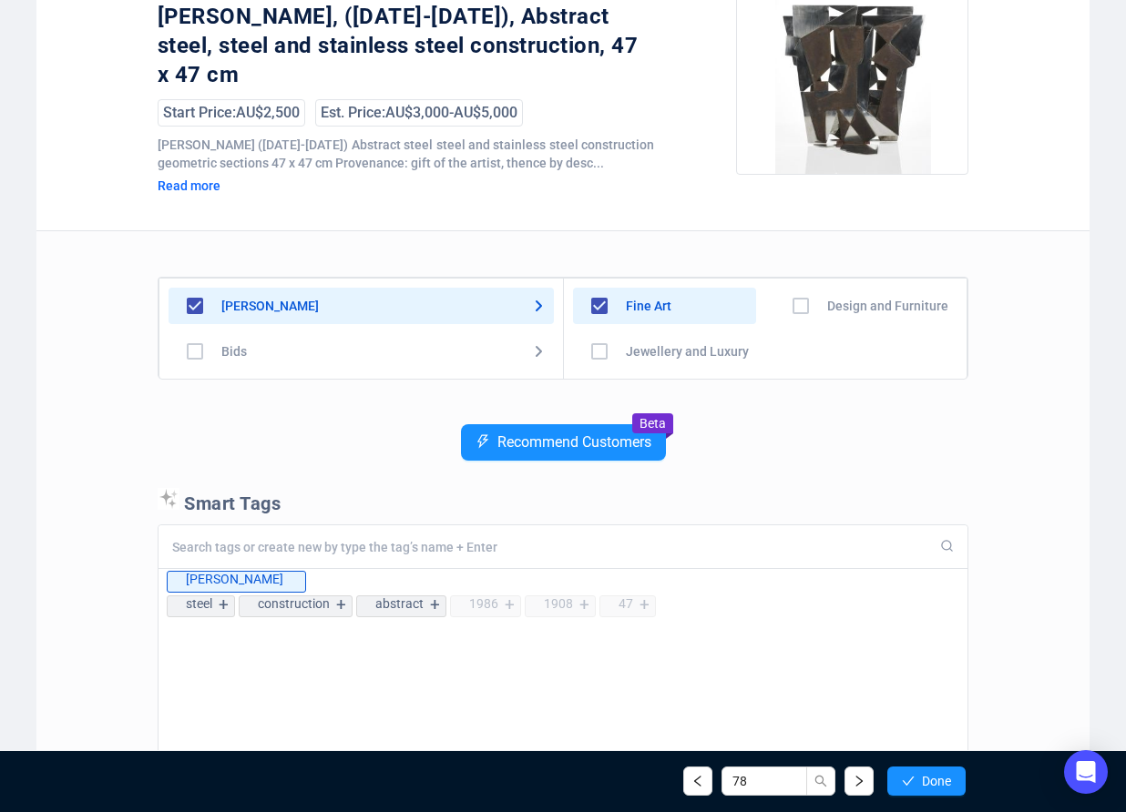
scroll to position [417, 0]
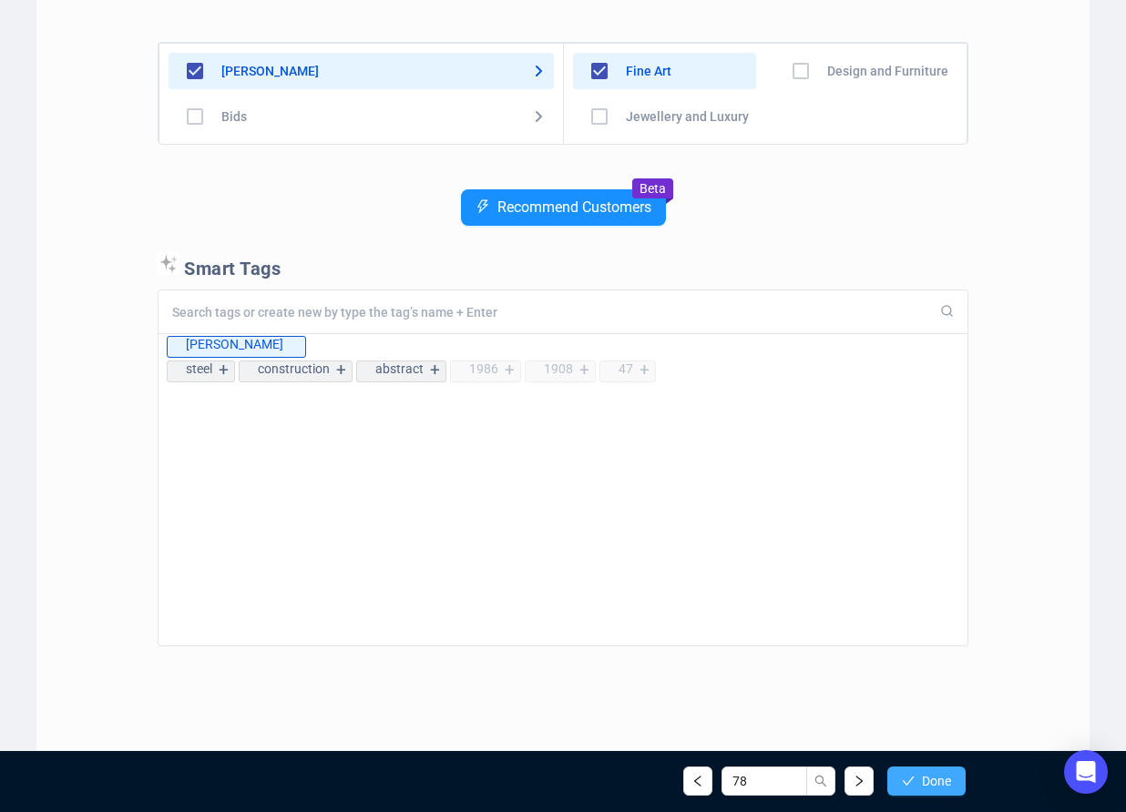
click at [922, 778] on span "Done" at bounding box center [936, 781] width 29 height 15
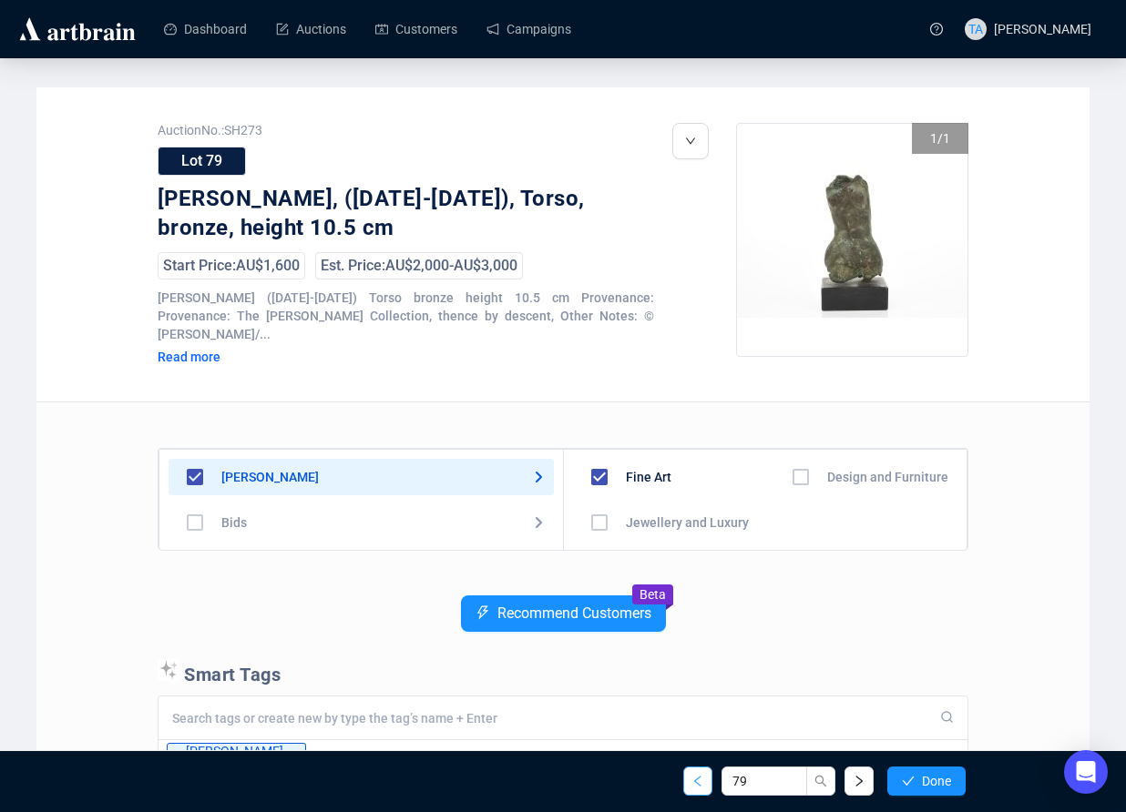
click at [691, 783] on icon "left" at bounding box center [697, 781] width 13 height 13
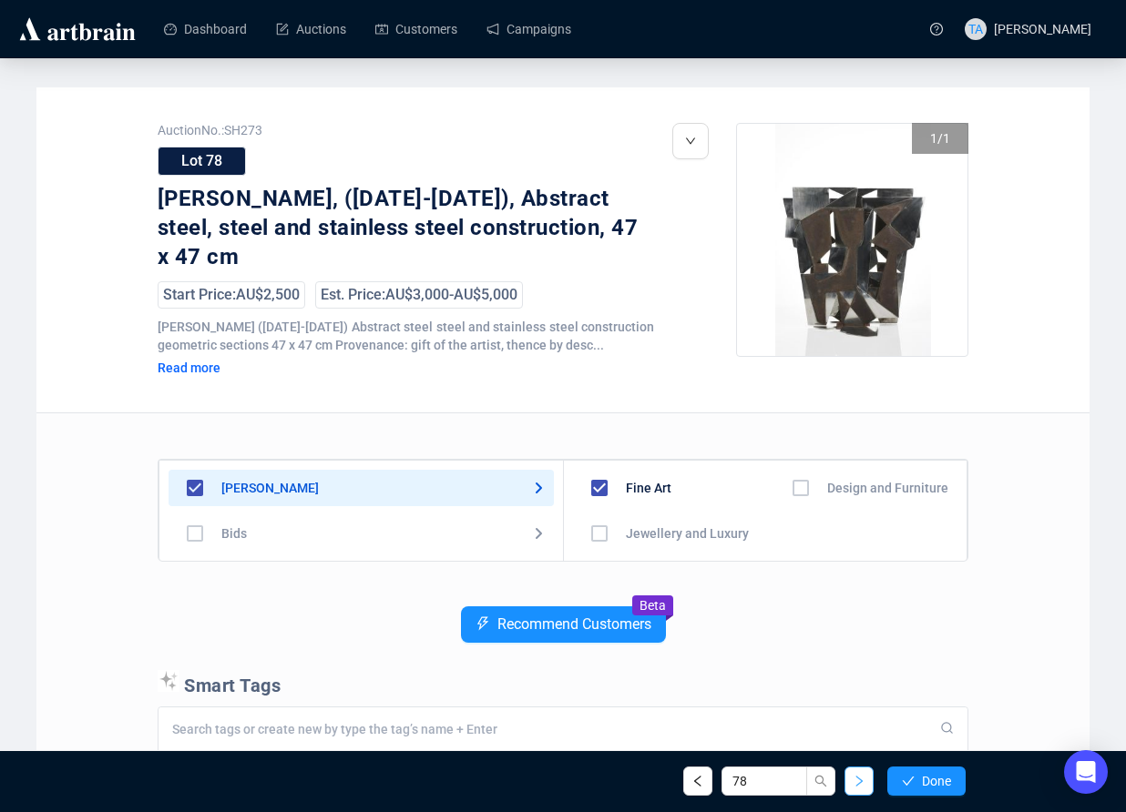
click at [861, 784] on icon "right" at bounding box center [858, 781] width 13 height 13
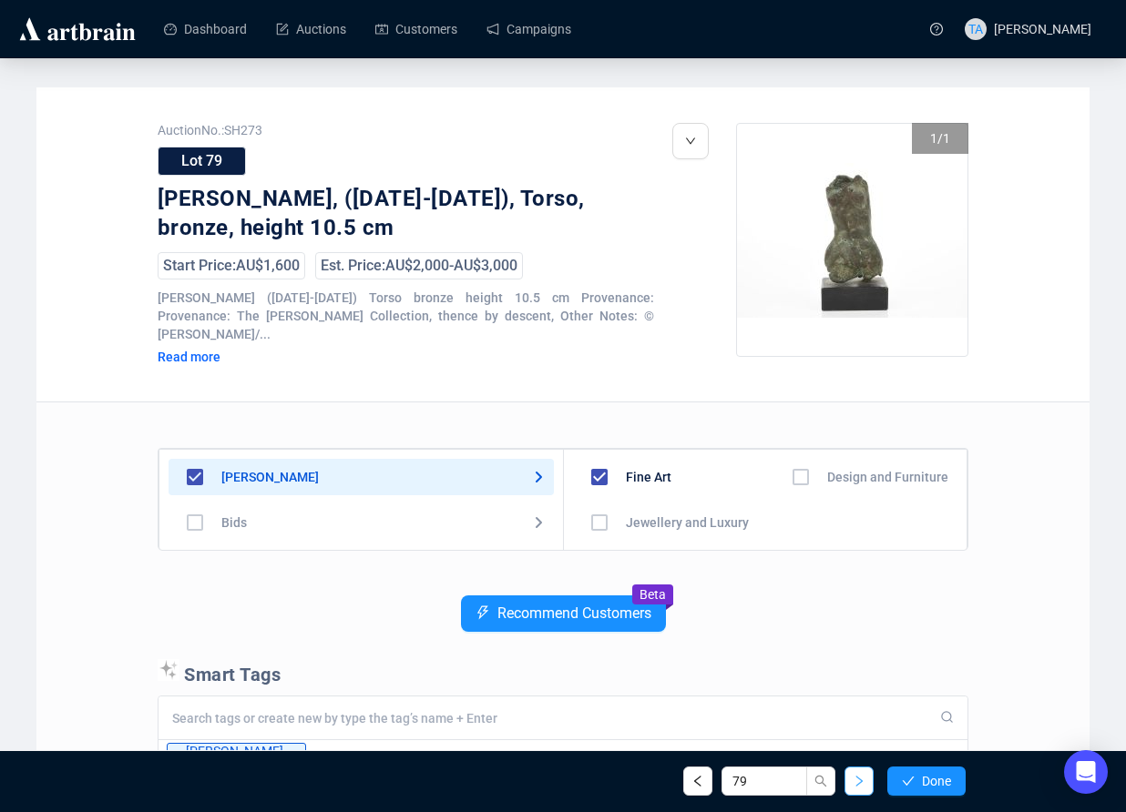
click at [860, 784] on icon "right" at bounding box center [858, 781] width 13 height 13
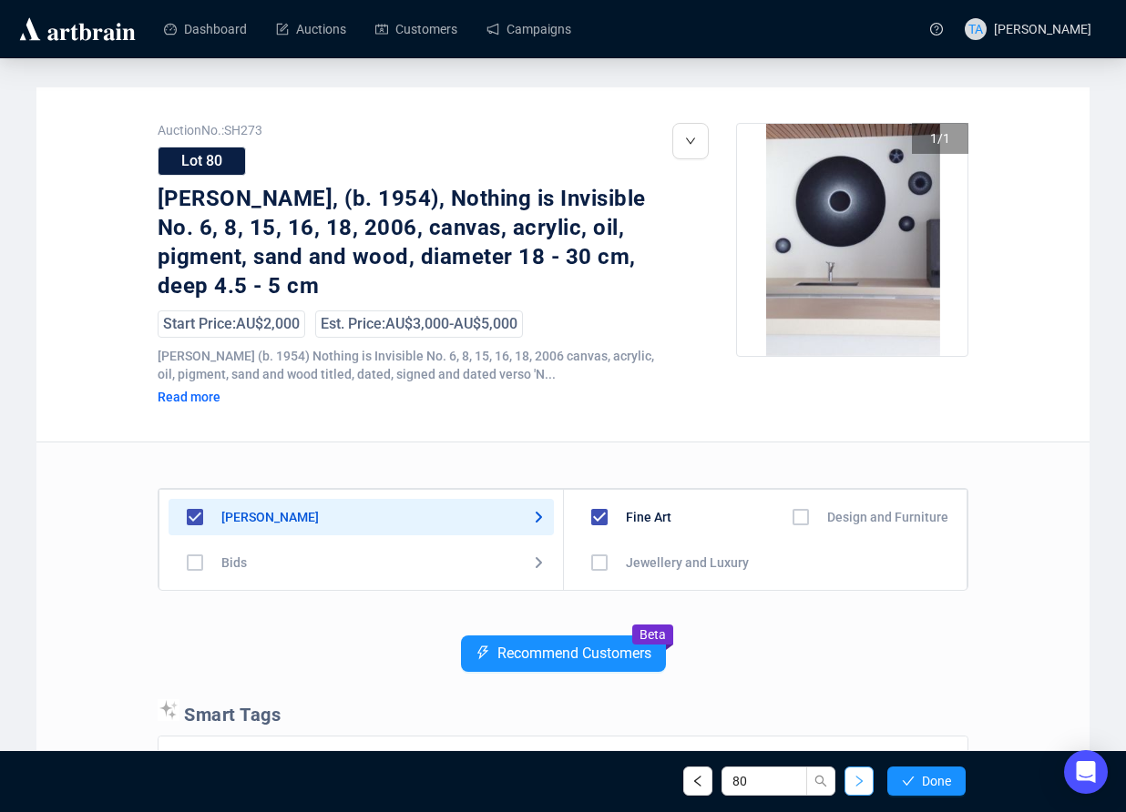
click at [854, 782] on icon "right" at bounding box center [858, 781] width 13 height 13
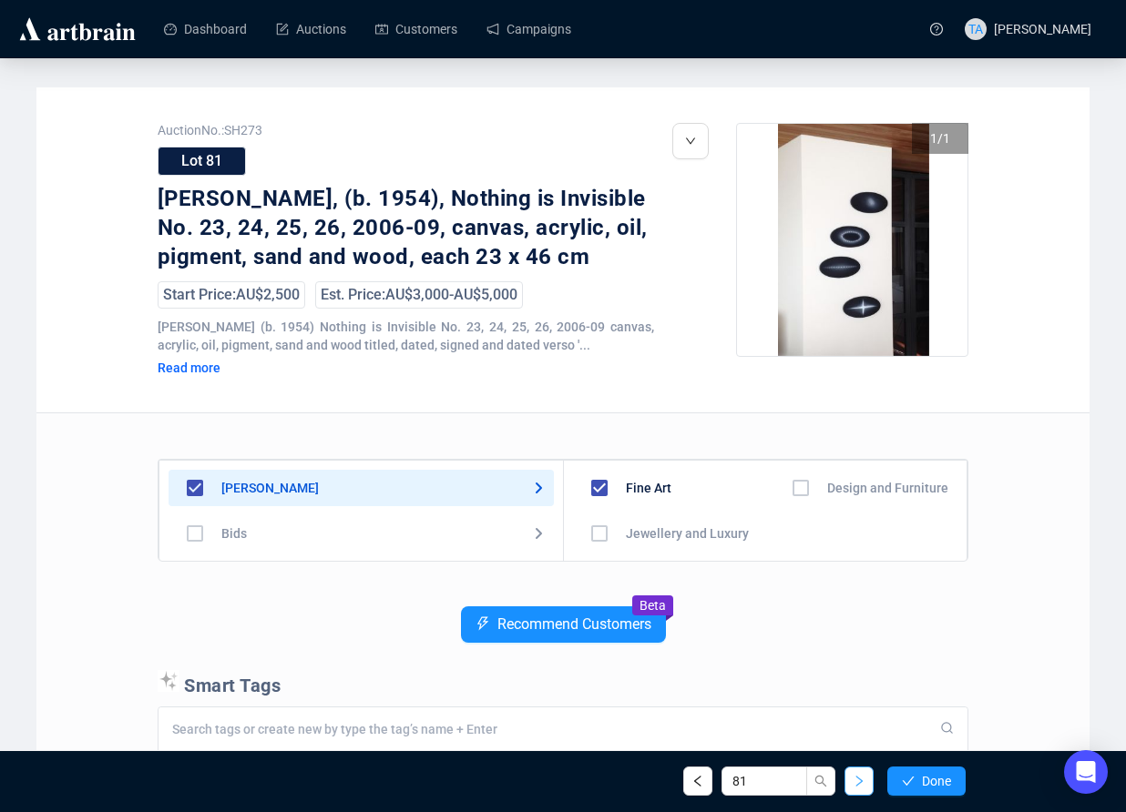
click at [850, 784] on button "button" at bounding box center [858, 781] width 29 height 29
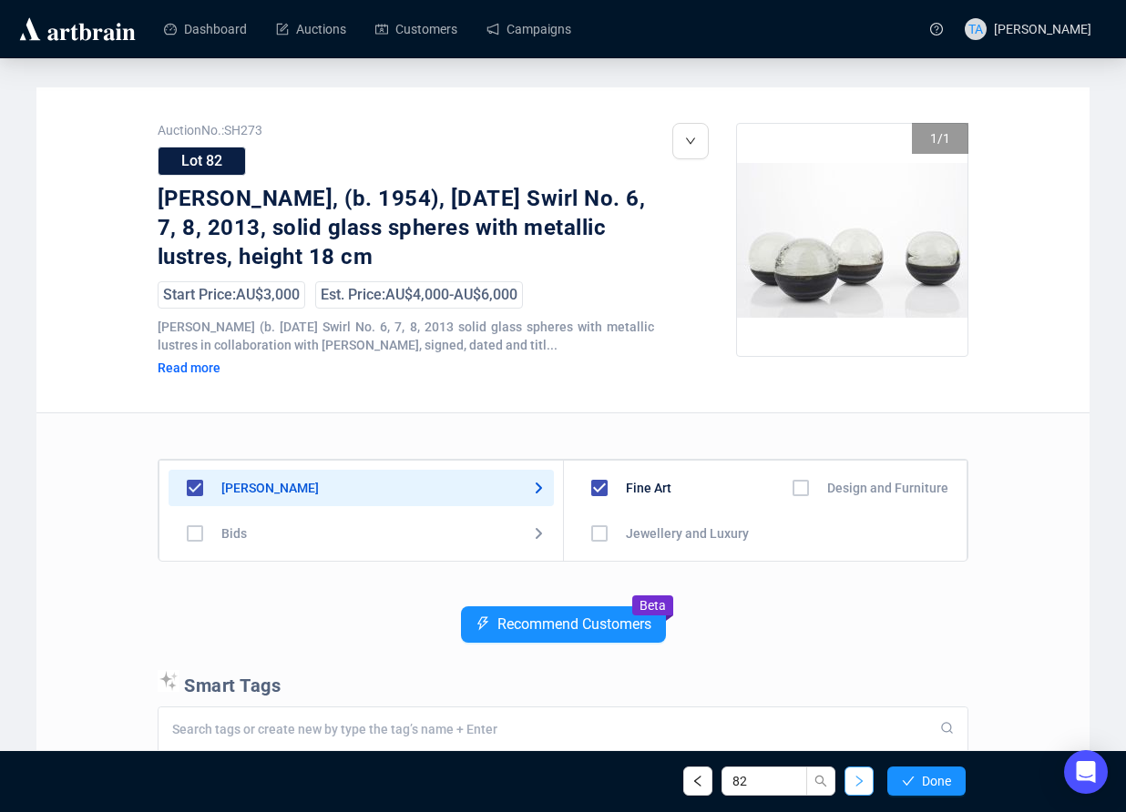
click at [863, 784] on icon "right" at bounding box center [858, 781] width 13 height 13
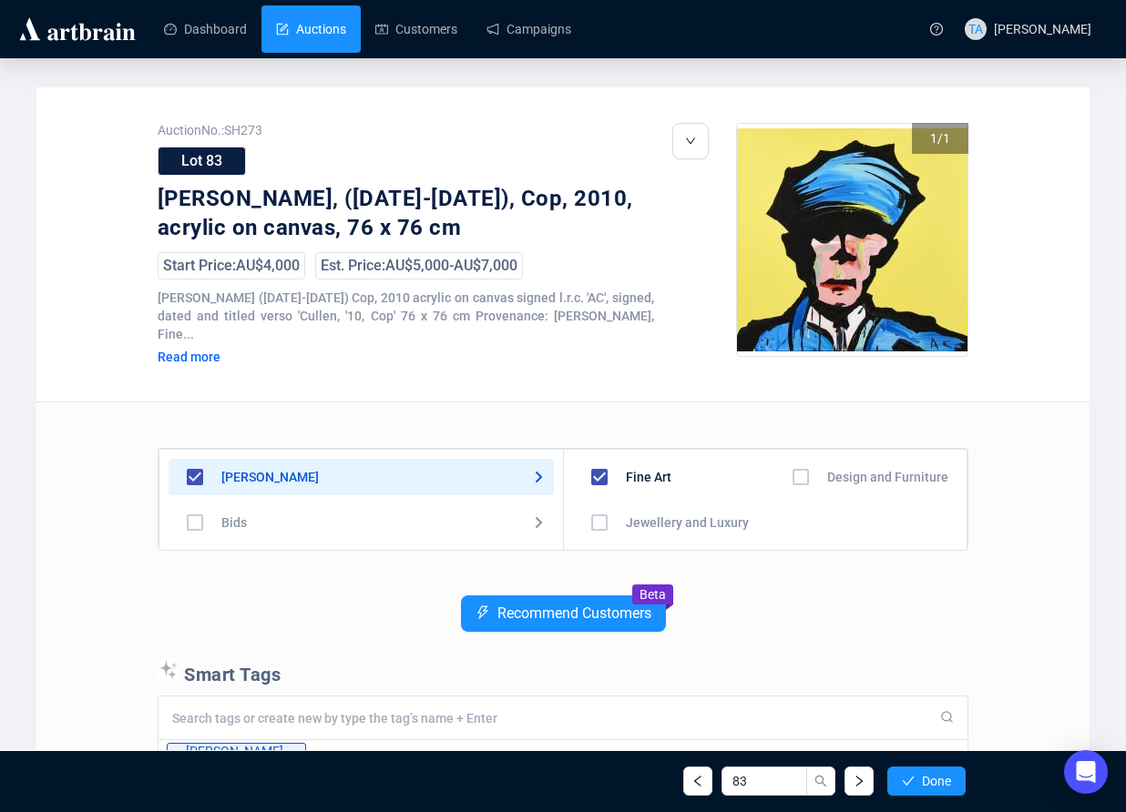
click at [296, 27] on link "Auctions" at bounding box center [311, 28] width 70 height 47
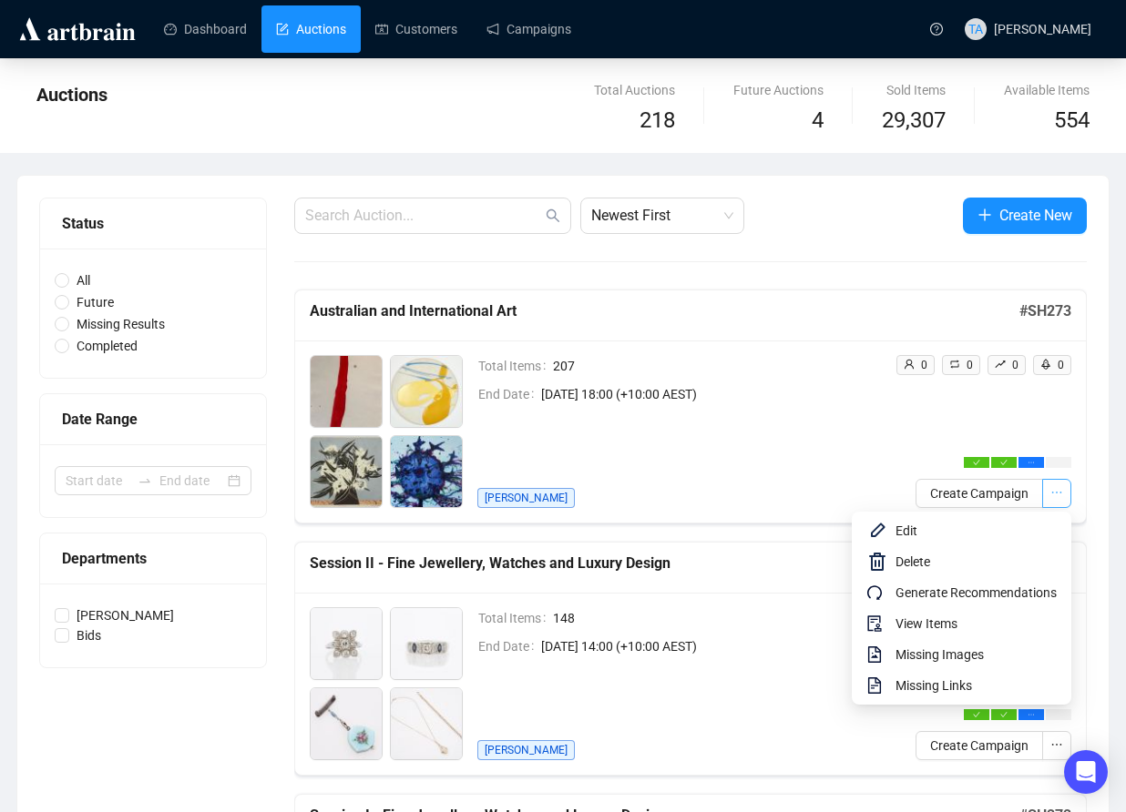
click at [1051, 499] on icon "ellipsis" at bounding box center [1056, 492] width 13 height 13
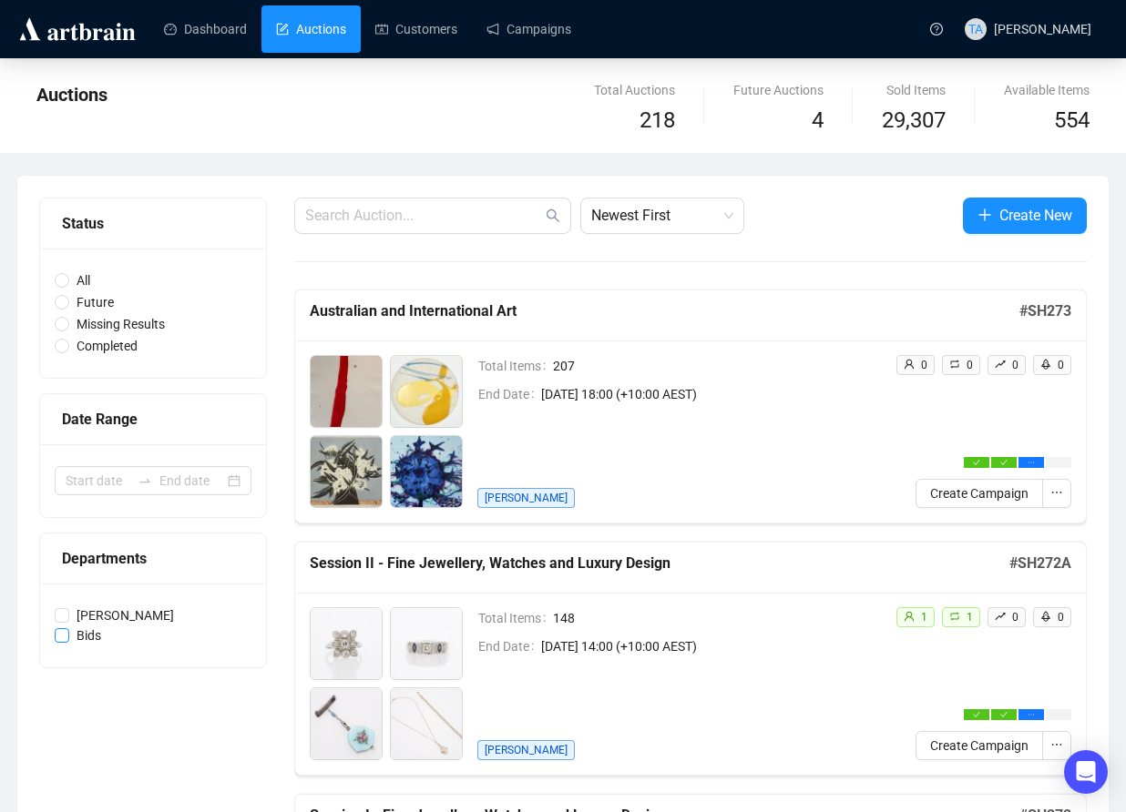
click at [236, 627] on label "Bids" at bounding box center [153, 636] width 197 height 20
click at [69, 628] on input "Bids" at bounding box center [62, 635] width 15 height 15
checkbox input "true"
